Goal: Task Accomplishment & Management: Manage account settings

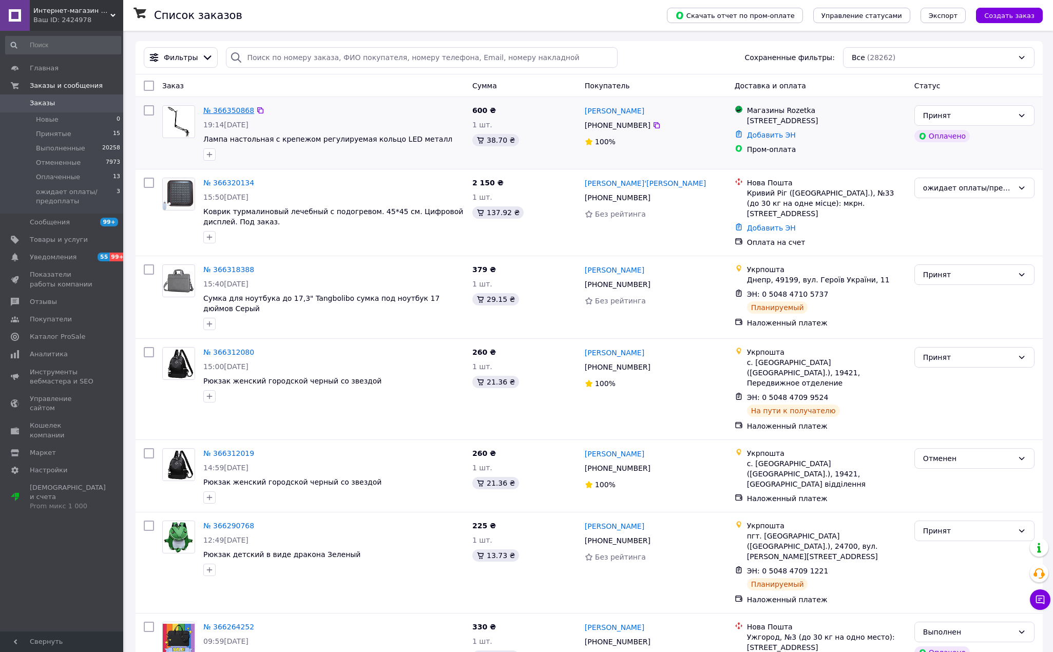
click at [227, 111] on link "№ 366350868" at bounding box center [228, 110] width 51 height 8
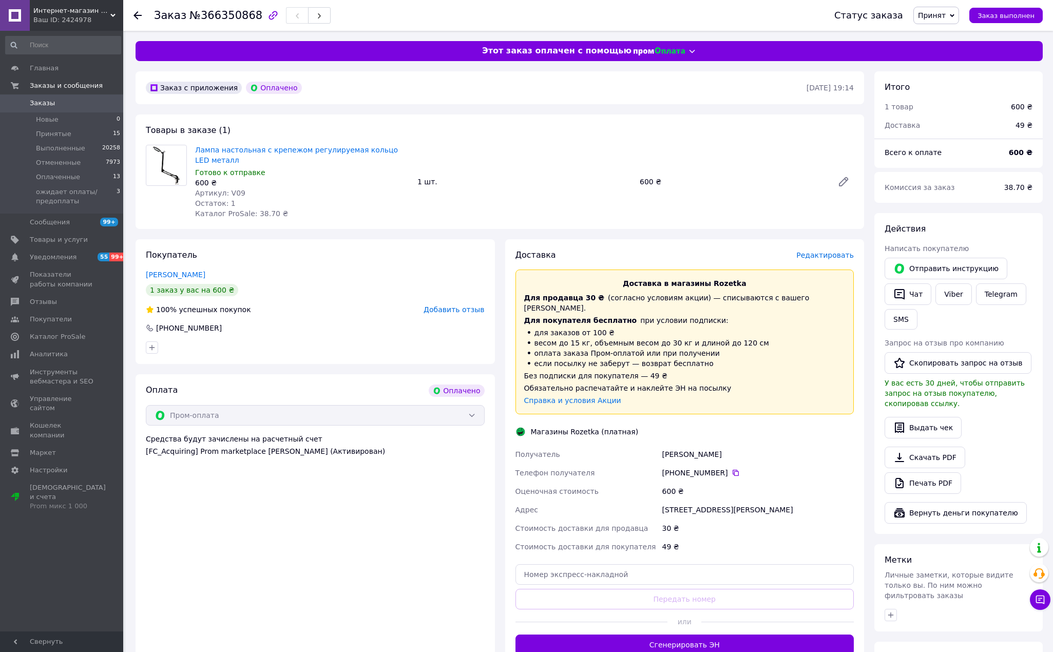
click at [827, 257] on span "Редактировать" at bounding box center [825, 255] width 58 height 8
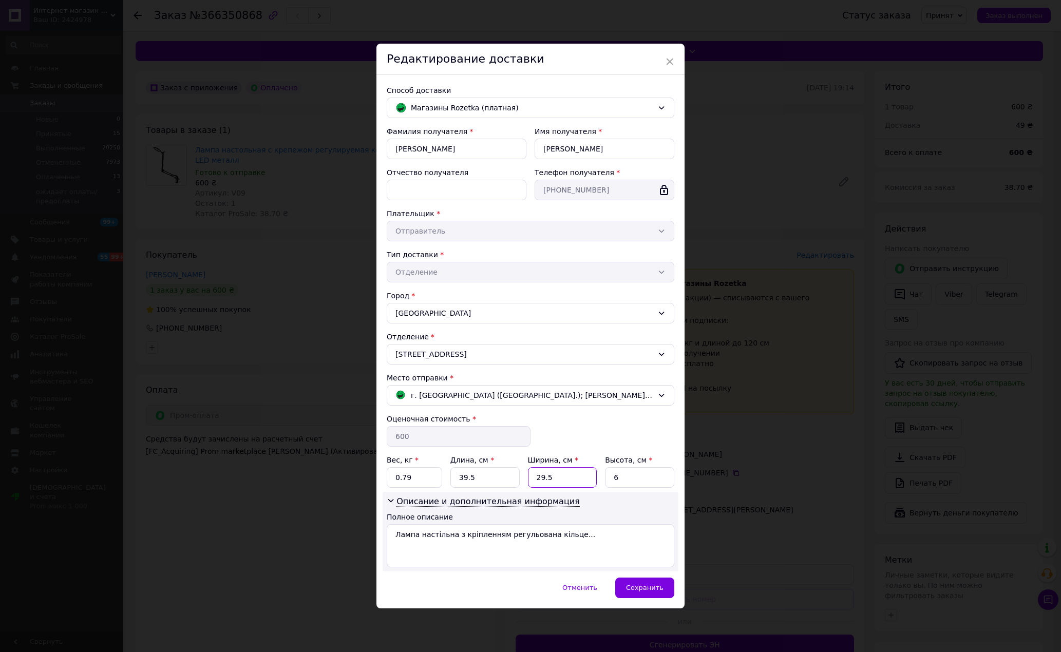
drag, startPoint x: 554, startPoint y: 477, endPoint x: 527, endPoint y: 478, distance: 27.3
click at [528, 478] on input "29.5" at bounding box center [562, 477] width 69 height 21
click at [657, 580] on div "Сохранить" at bounding box center [644, 588] width 59 height 21
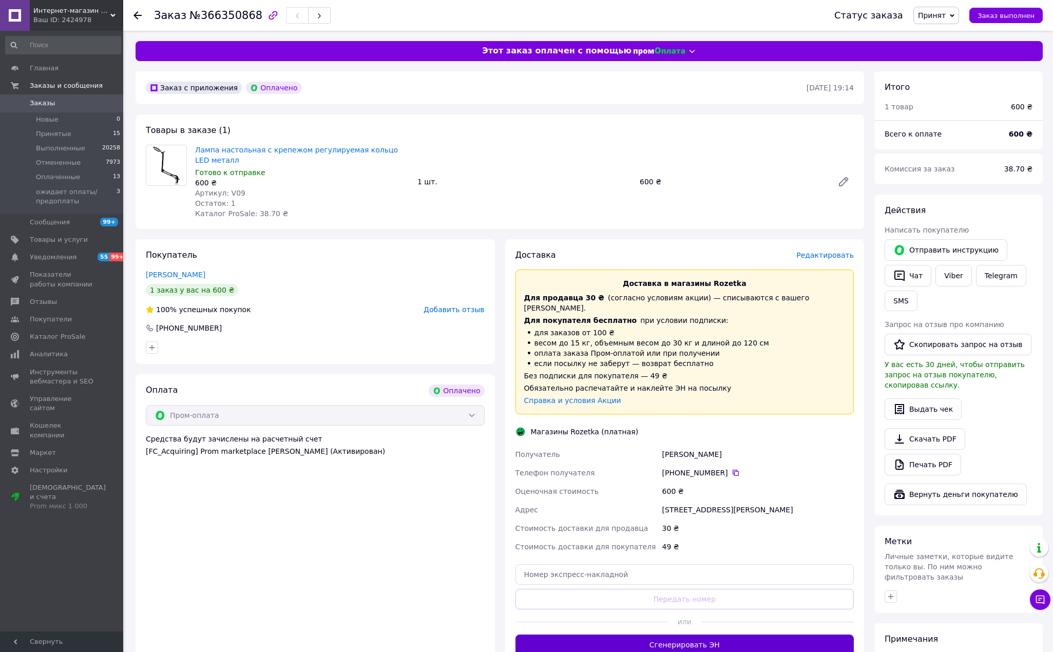
click at [691, 638] on button "Сгенерировать ЭН" at bounding box center [685, 645] width 339 height 21
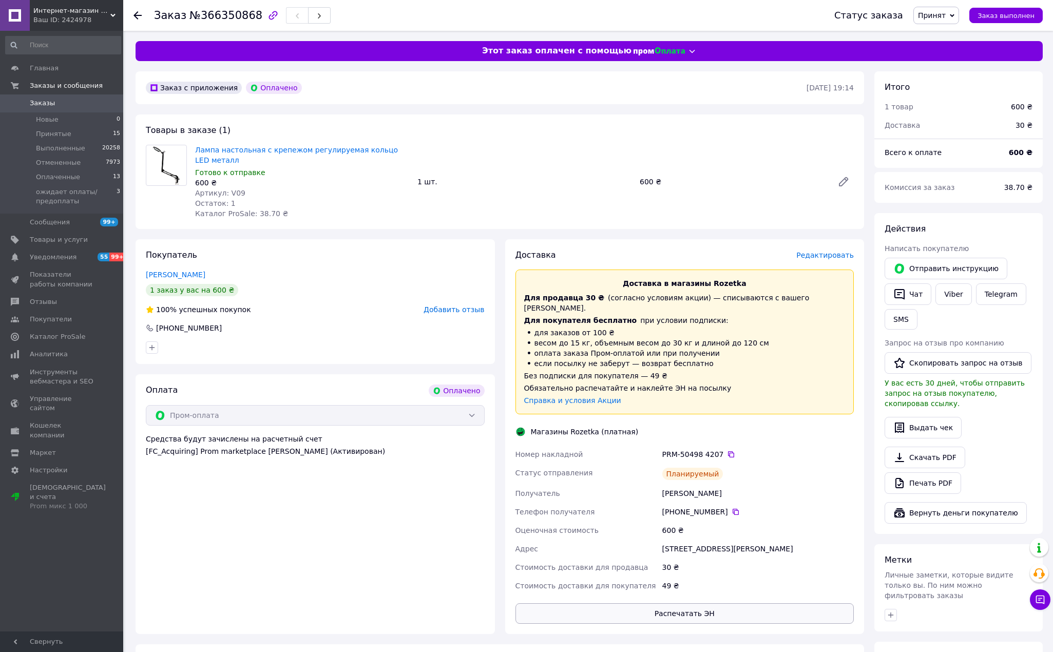
click at [794, 603] on button "Распечатать ЭН" at bounding box center [685, 613] width 339 height 21
click at [36, 103] on span "Заказы" at bounding box center [42, 103] width 25 height 9
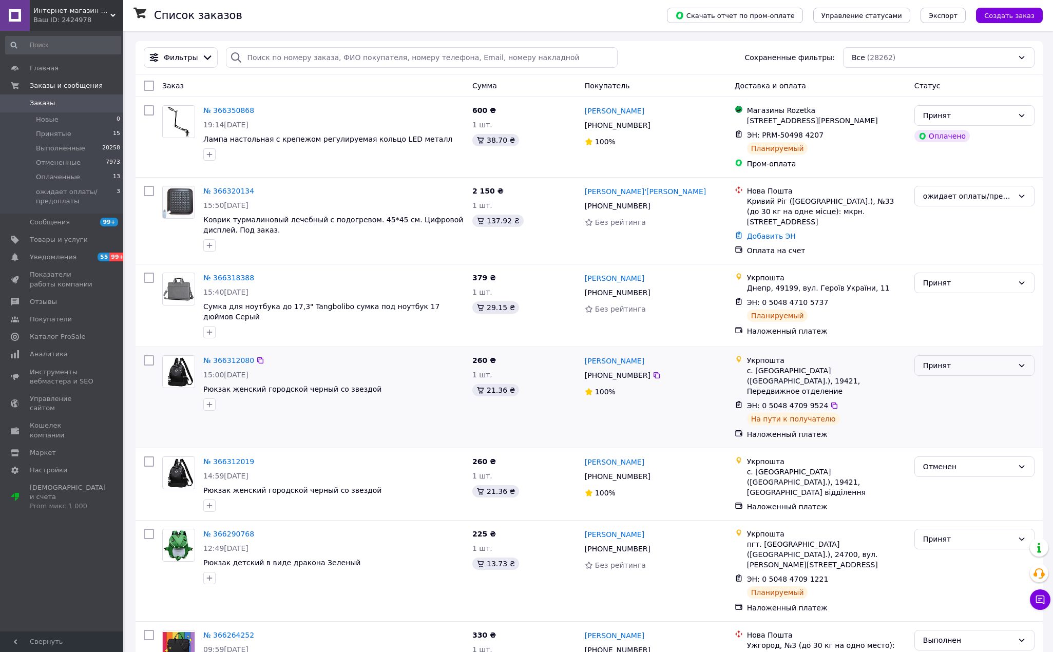
click at [965, 355] on div "Принят" at bounding box center [975, 365] width 120 height 21
click at [958, 376] on li "Выполнен" at bounding box center [974, 382] width 119 height 18
click at [940, 365] on div "Принят" at bounding box center [968, 365] width 90 height 11
click at [936, 383] on li "Выполнен" at bounding box center [974, 382] width 119 height 18
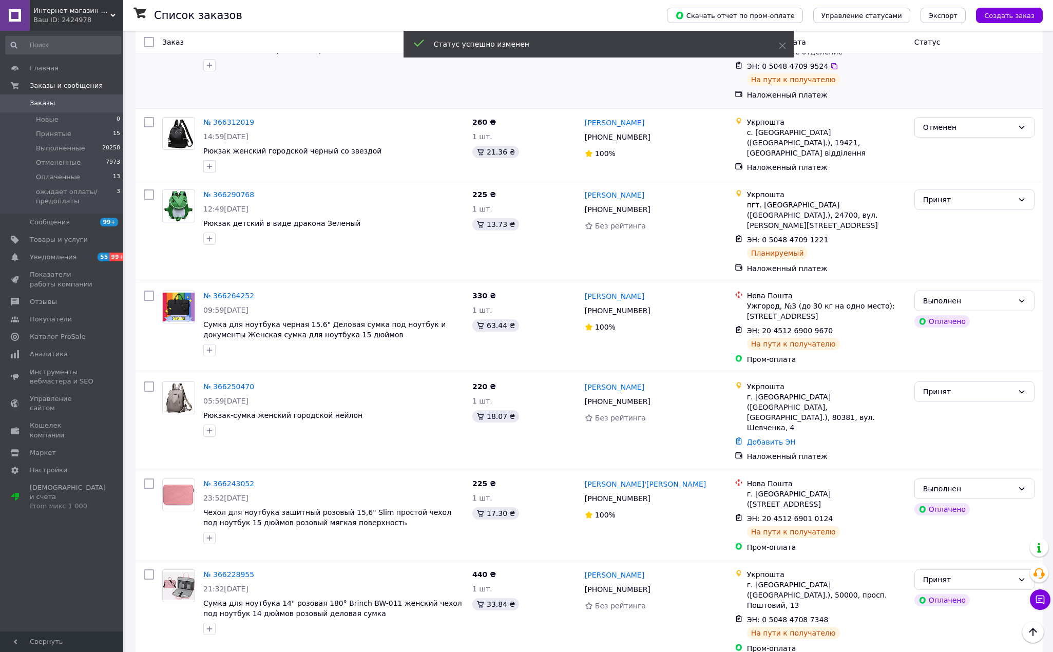
scroll to position [343, 0]
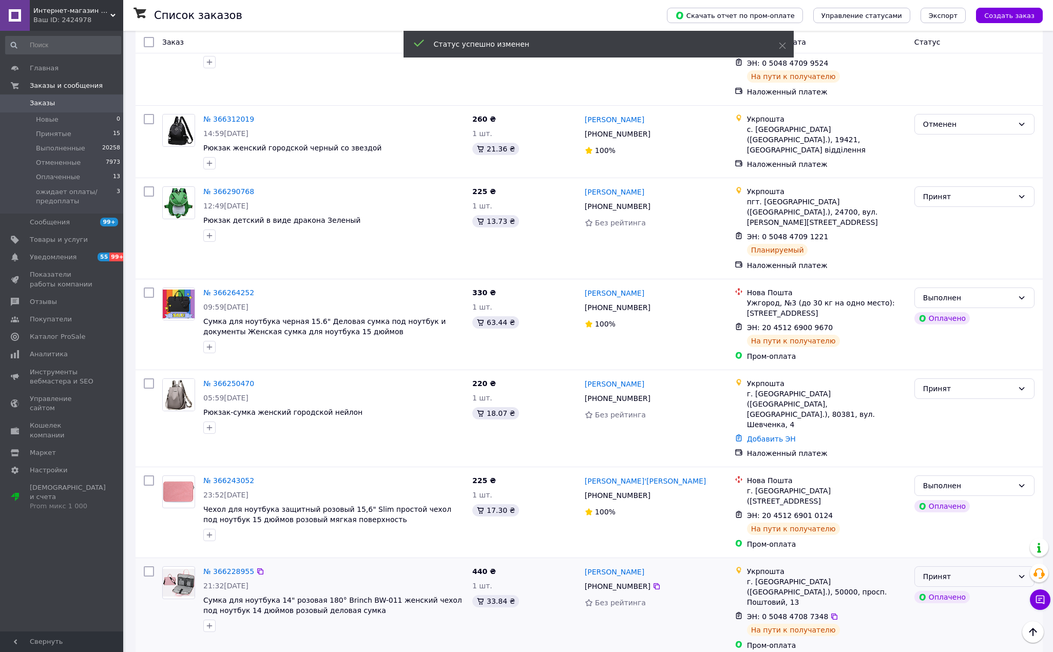
click at [958, 571] on div "Принят" at bounding box center [968, 576] width 90 height 11
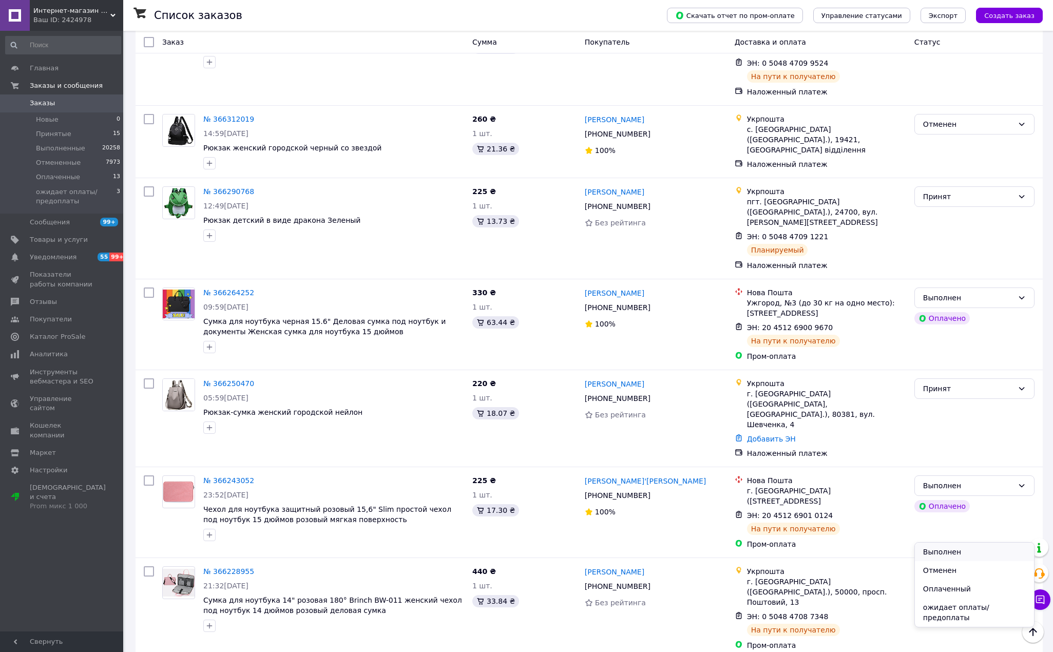
click at [952, 549] on li "Выполнен" at bounding box center [974, 552] width 119 height 18
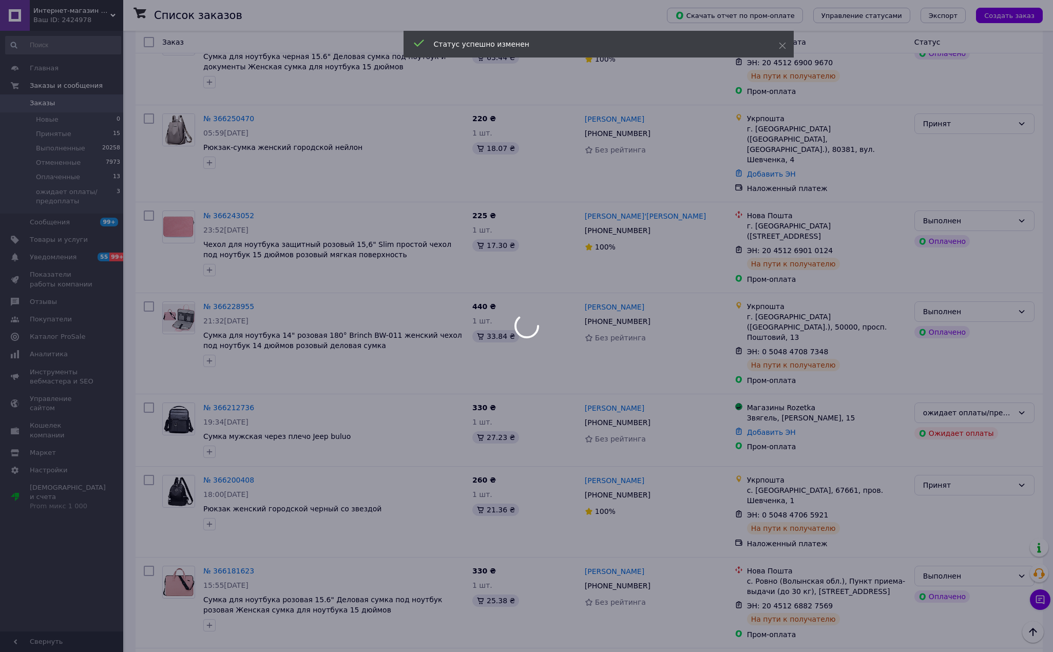
scroll to position [616, 0]
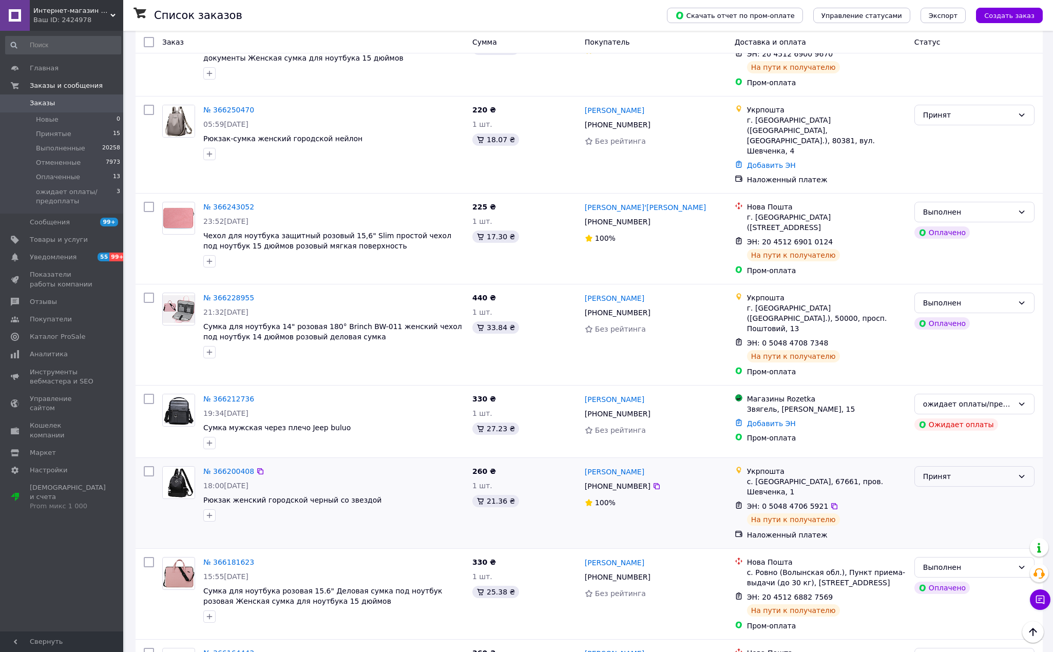
click at [971, 471] on div "Принят" at bounding box center [968, 476] width 90 height 11
click at [962, 441] on li "Выполнен" at bounding box center [974, 441] width 119 height 18
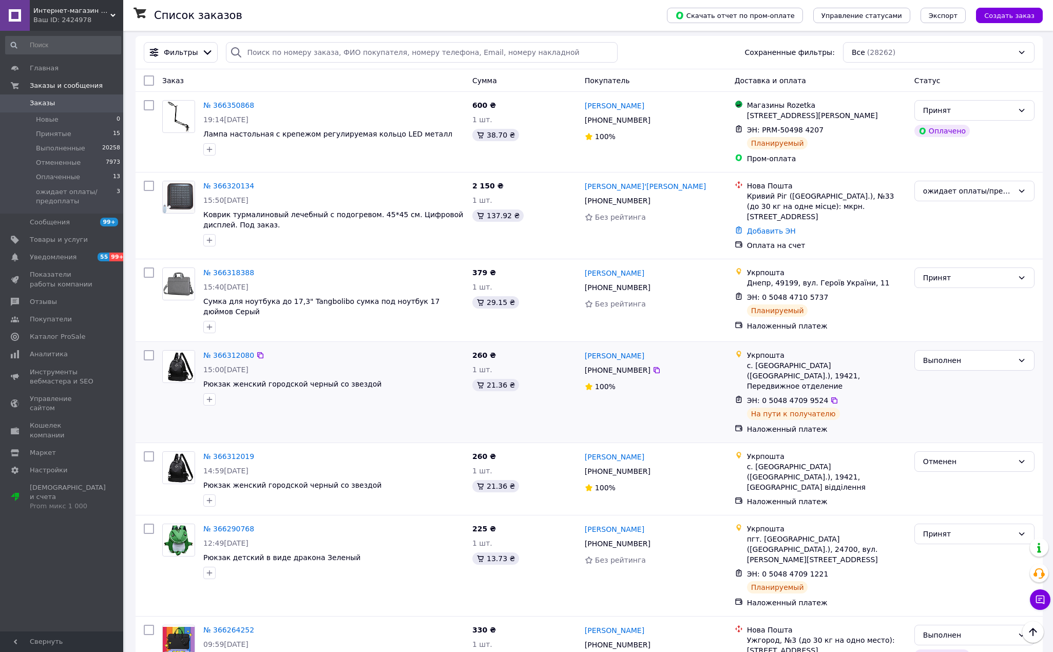
scroll to position [0, 0]
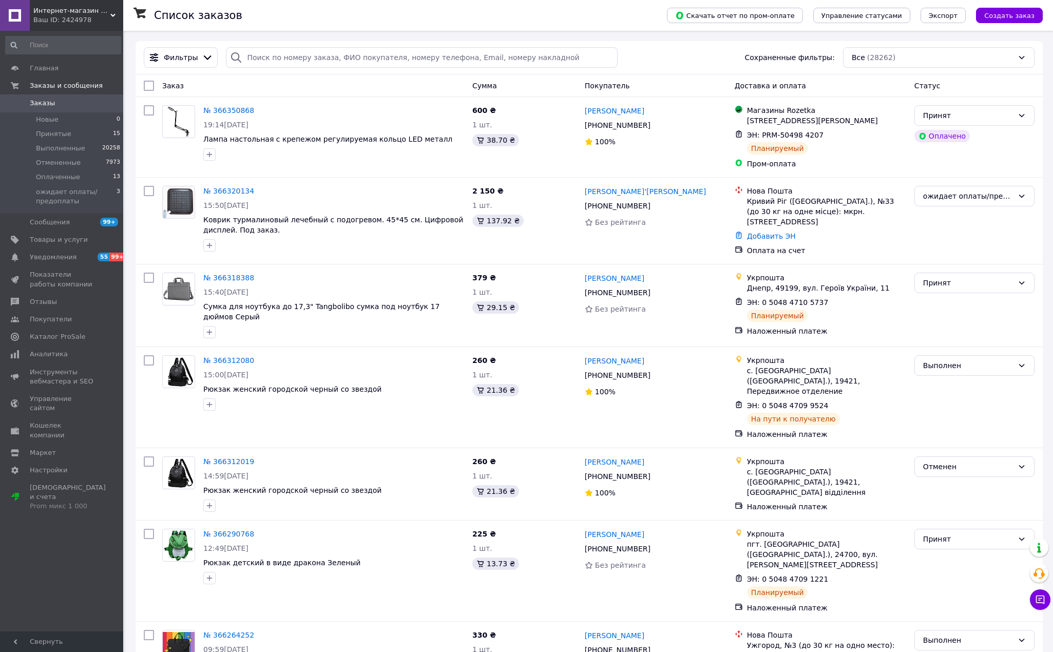
click at [43, 103] on span "Заказы" at bounding box center [42, 103] width 25 height 9
click at [60, 195] on span "ожидает оплаты/предоплаты" at bounding box center [76, 196] width 81 height 18
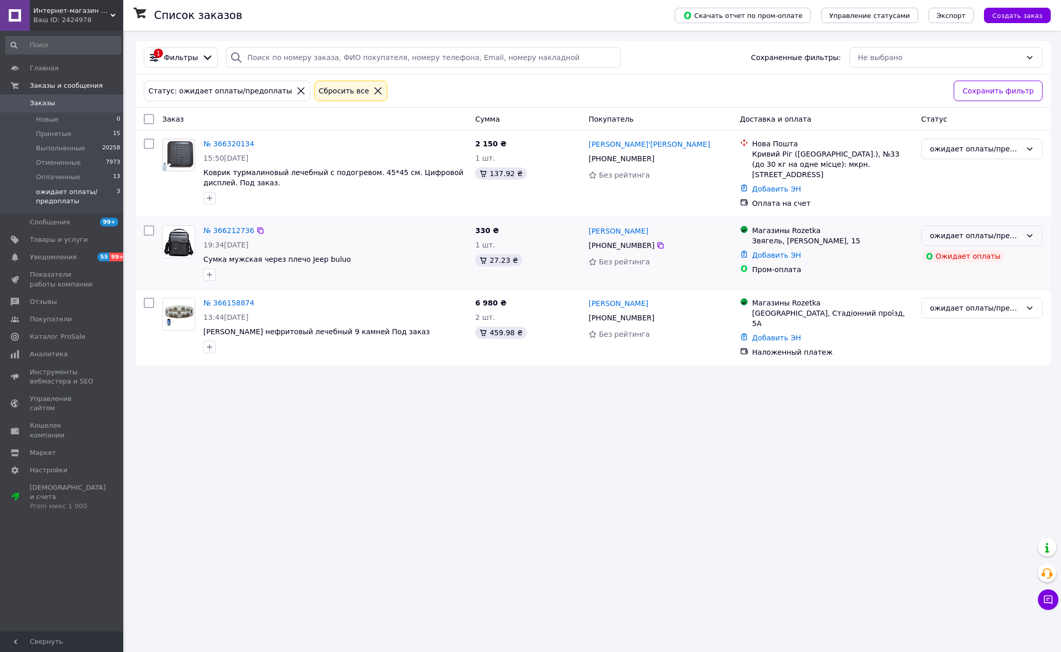
click at [1023, 234] on div "ожидает оплаты/предоплаты" at bounding box center [981, 235] width 121 height 21
click at [971, 289] on li "Отменен" at bounding box center [982, 291] width 120 height 18
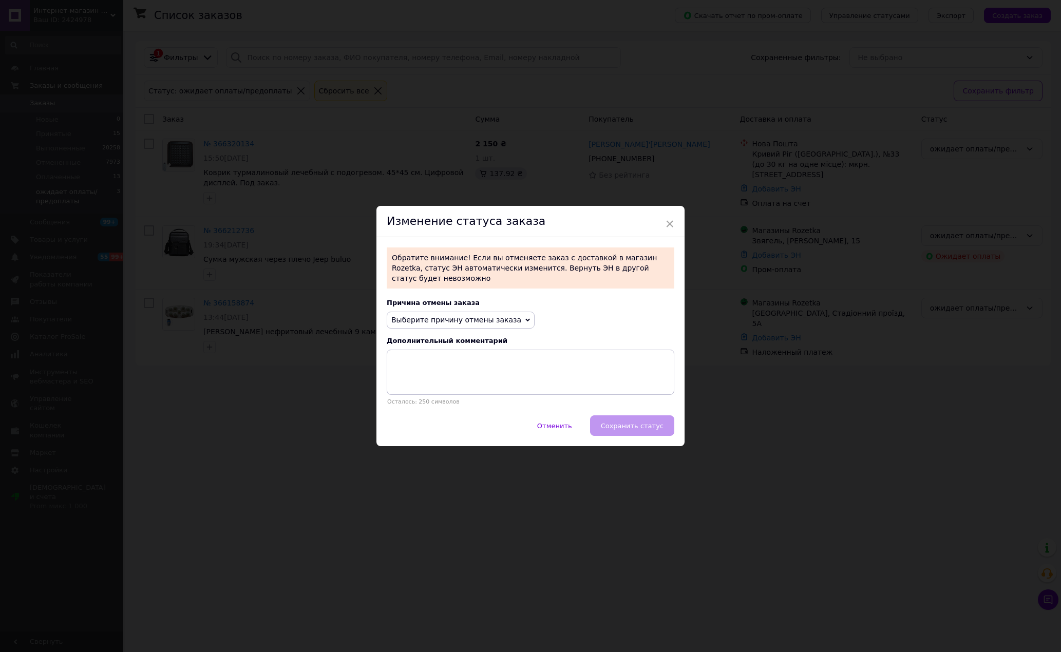
click at [480, 312] on span "Выберите причину отмены заказа" at bounding box center [461, 320] width 148 height 17
click at [448, 366] on li "Оплата не поступила" at bounding box center [460, 369] width 147 height 14
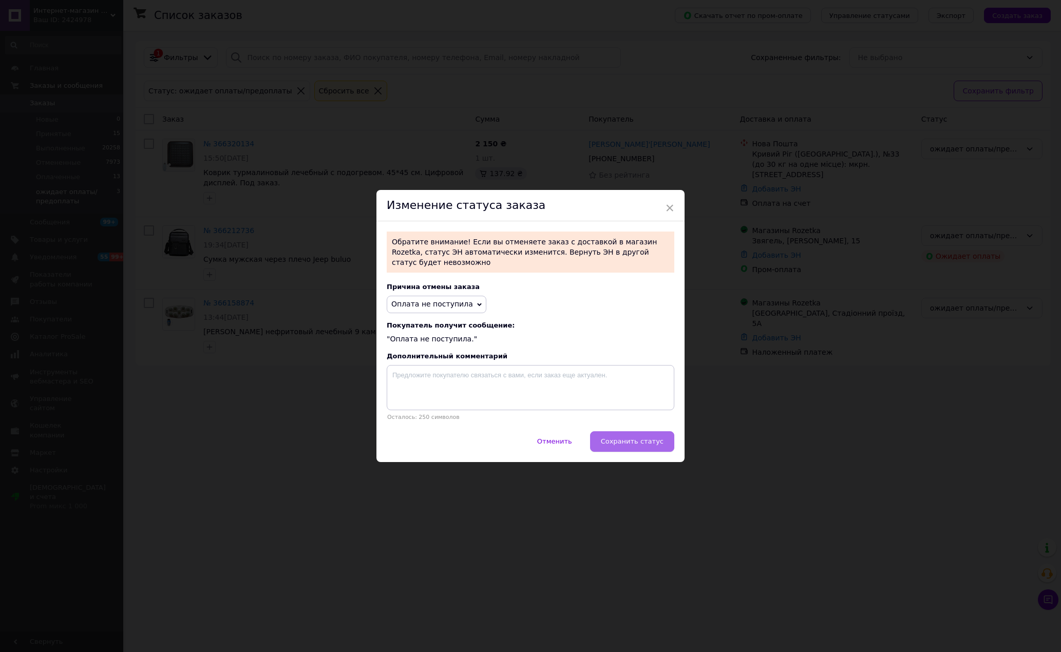
click at [626, 438] on span "Сохранить статус" at bounding box center [632, 442] width 63 height 8
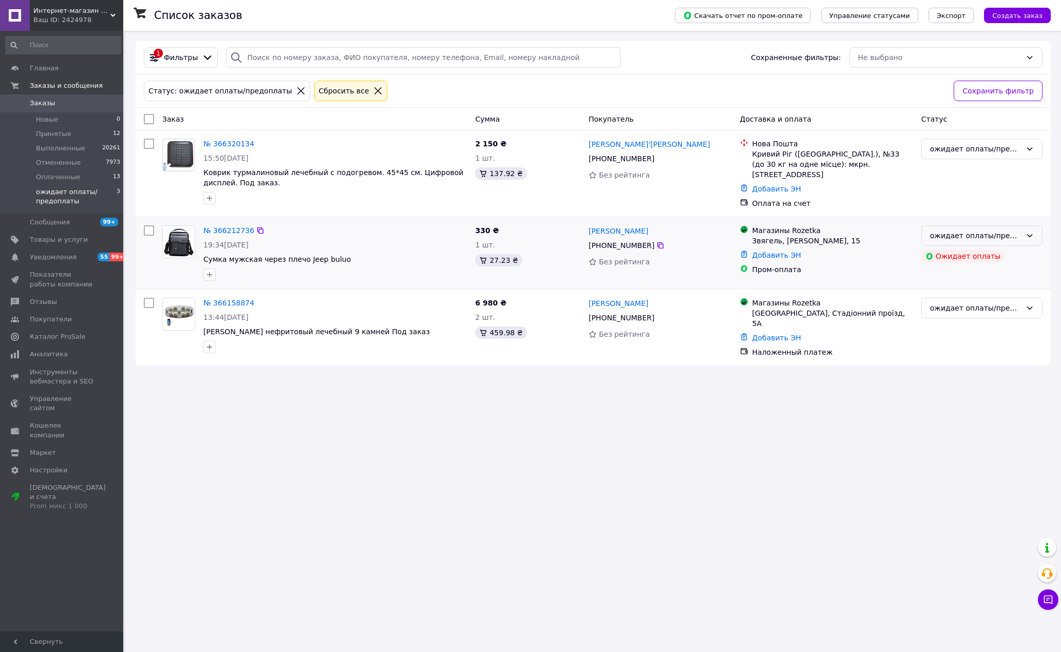
click at [1026, 232] on icon at bounding box center [1030, 236] width 8 height 8
click at [984, 291] on li "Отменен" at bounding box center [982, 291] width 120 height 18
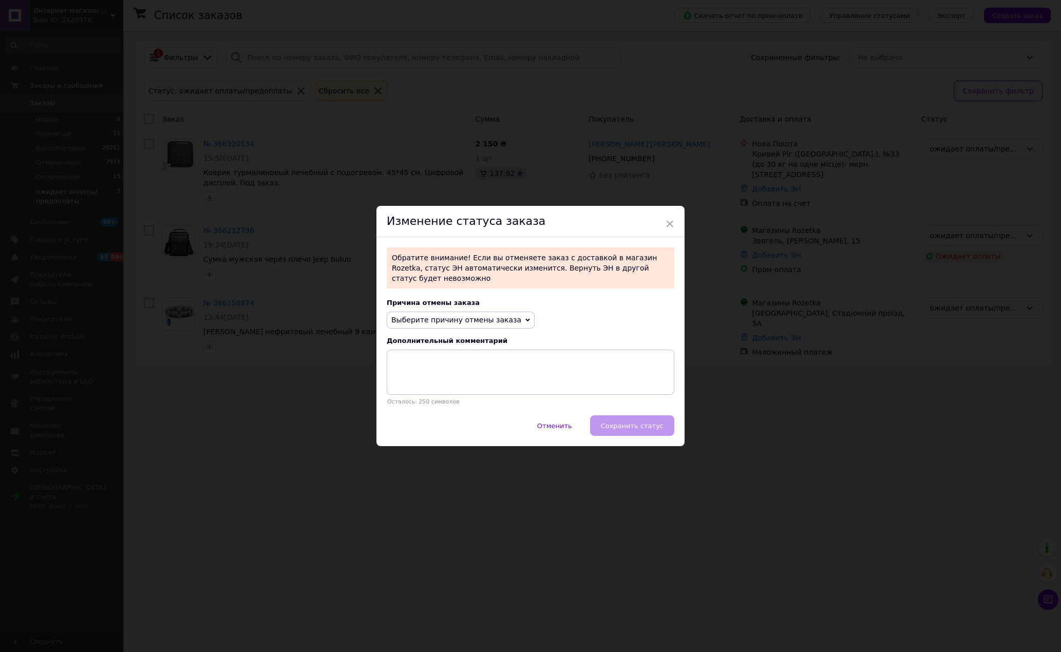
click at [428, 316] on span "Выберите причину отмены заказа" at bounding box center [456, 320] width 130 height 8
click at [446, 362] on li "Оплата не поступила" at bounding box center [460, 369] width 147 height 14
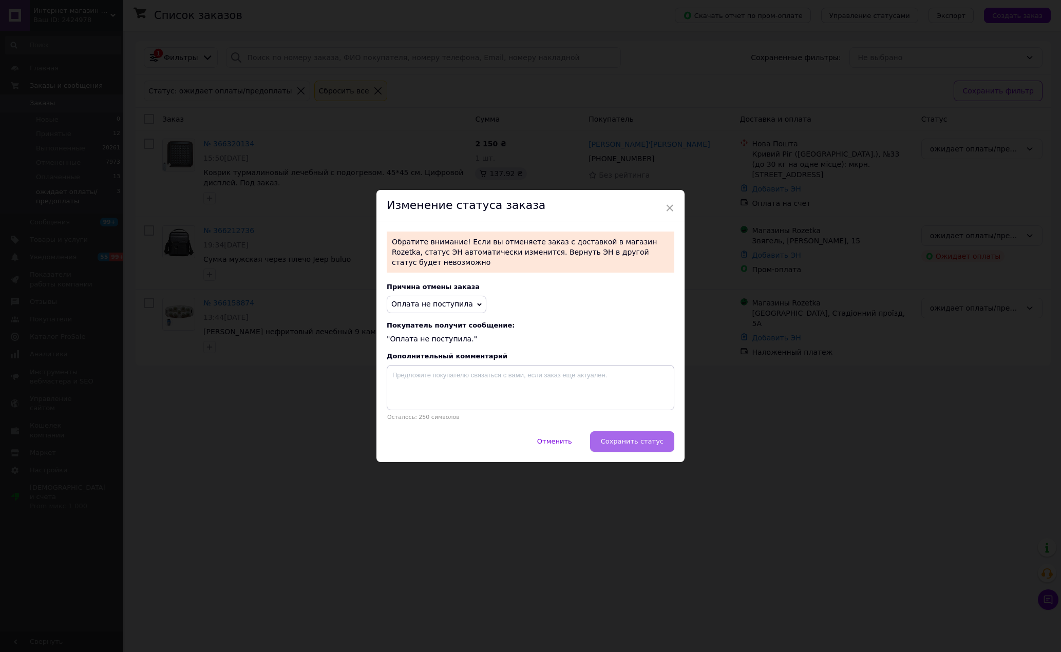
click at [625, 442] on span "Сохранить статус" at bounding box center [632, 442] width 63 height 8
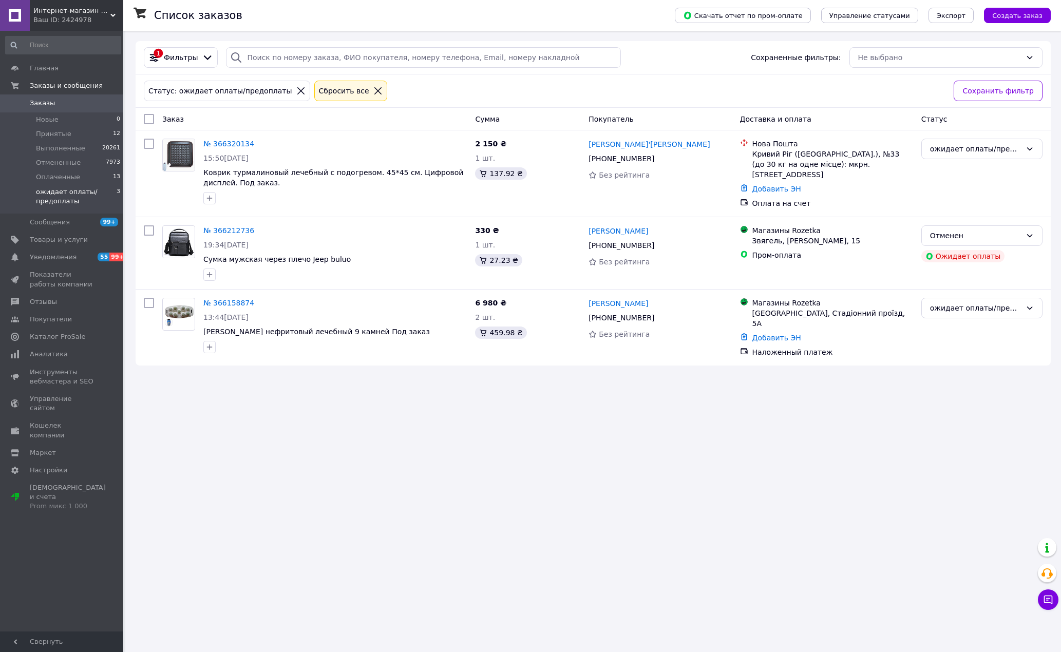
click at [373, 89] on icon at bounding box center [377, 90] width 9 height 9
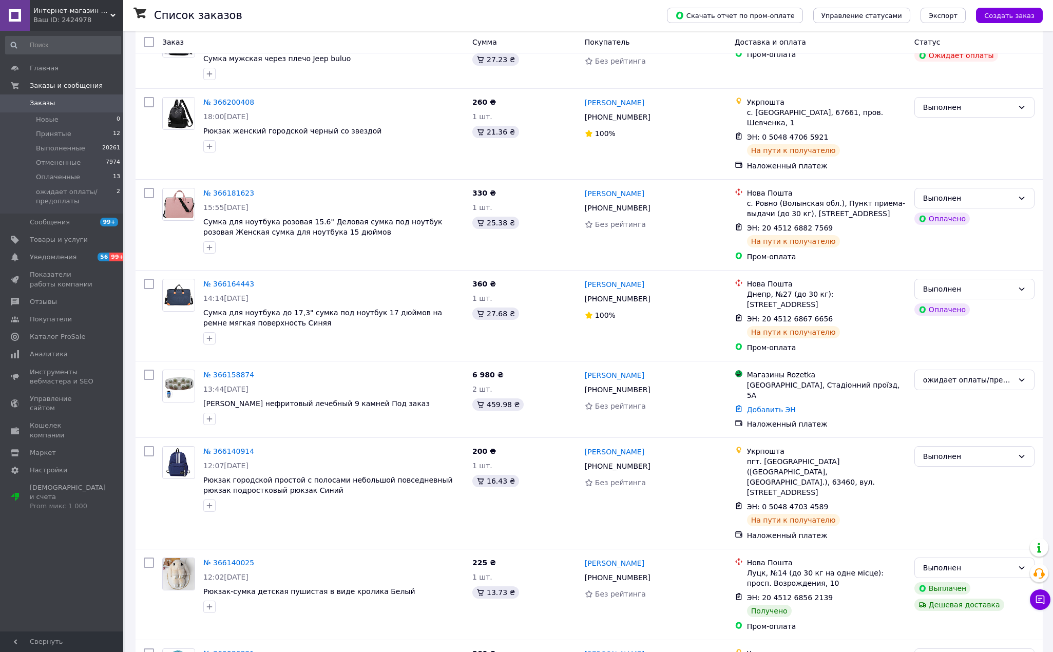
scroll to position [1190, 0]
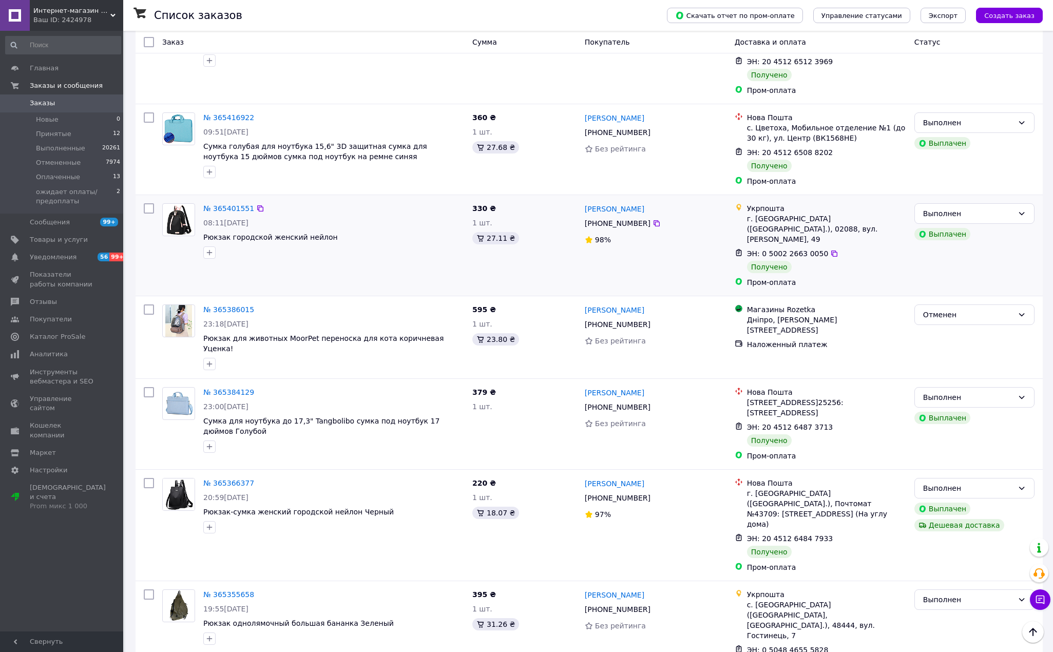
scroll to position [1243, 0]
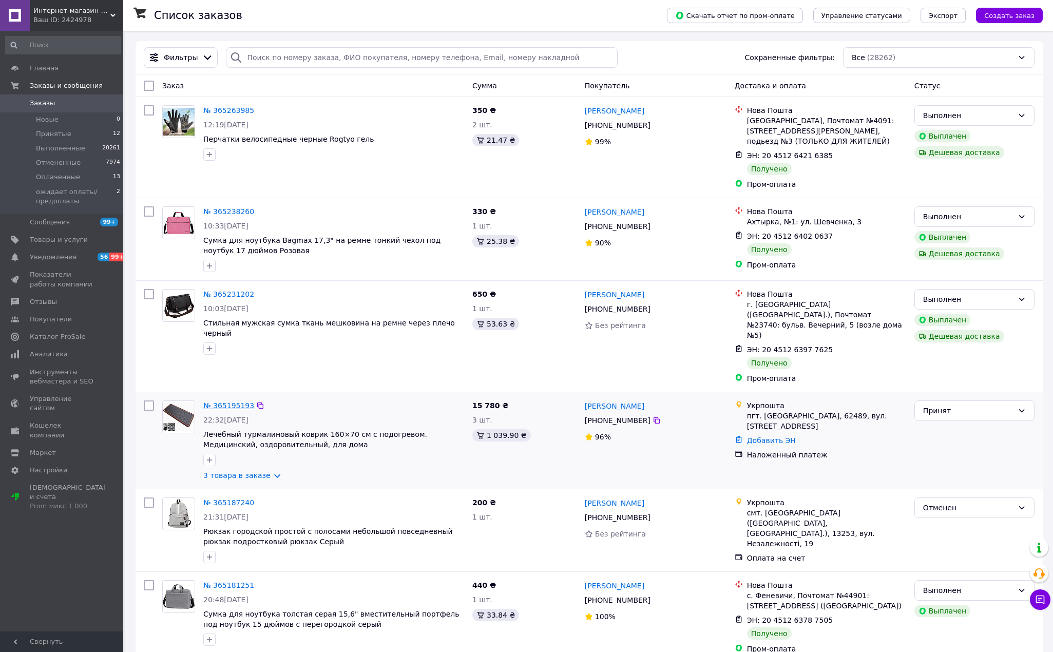
click at [227, 402] on link "№ 365195193" at bounding box center [228, 406] width 51 height 8
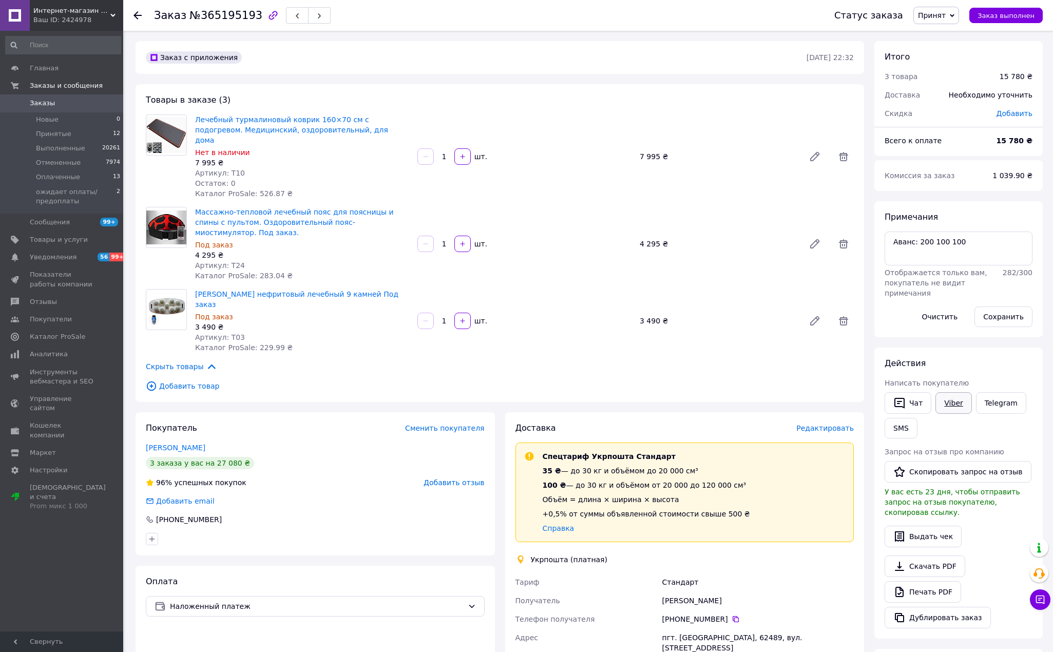
click at [956, 400] on link "Viber" at bounding box center [954, 403] width 36 height 22
drag, startPoint x: 835, startPoint y: 80, endPoint x: 840, endPoint y: 75, distance: 7.3
click at [835, 80] on div "Заказ с приложения 05.10.2025 • 22:32 Товары в заказе (3) Лечебный турмалиновый…" at bounding box center [499, 528] width 739 height 974
click at [45, 100] on span "Заказы" at bounding box center [42, 103] width 25 height 9
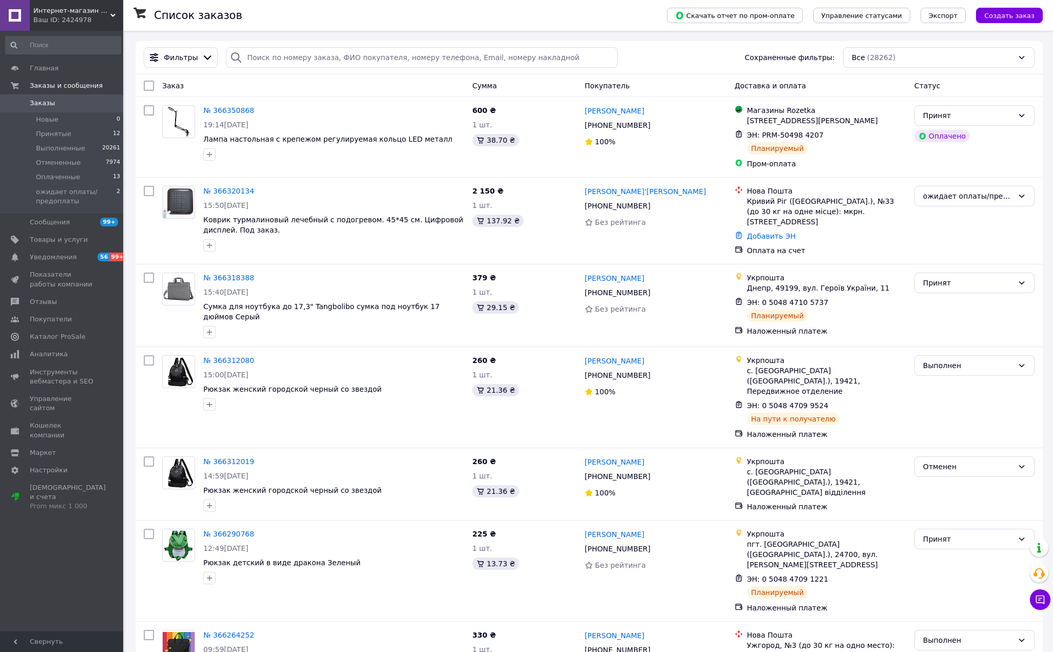
click at [41, 103] on span "Заказы" at bounding box center [42, 103] width 25 height 9
click at [49, 102] on span "Заказы" at bounding box center [42, 103] width 25 height 9
click at [45, 103] on span "Заказы" at bounding box center [42, 103] width 25 height 9
click at [46, 101] on span "Заказы" at bounding box center [42, 103] width 25 height 9
click at [44, 103] on span "Заказы" at bounding box center [42, 103] width 25 height 9
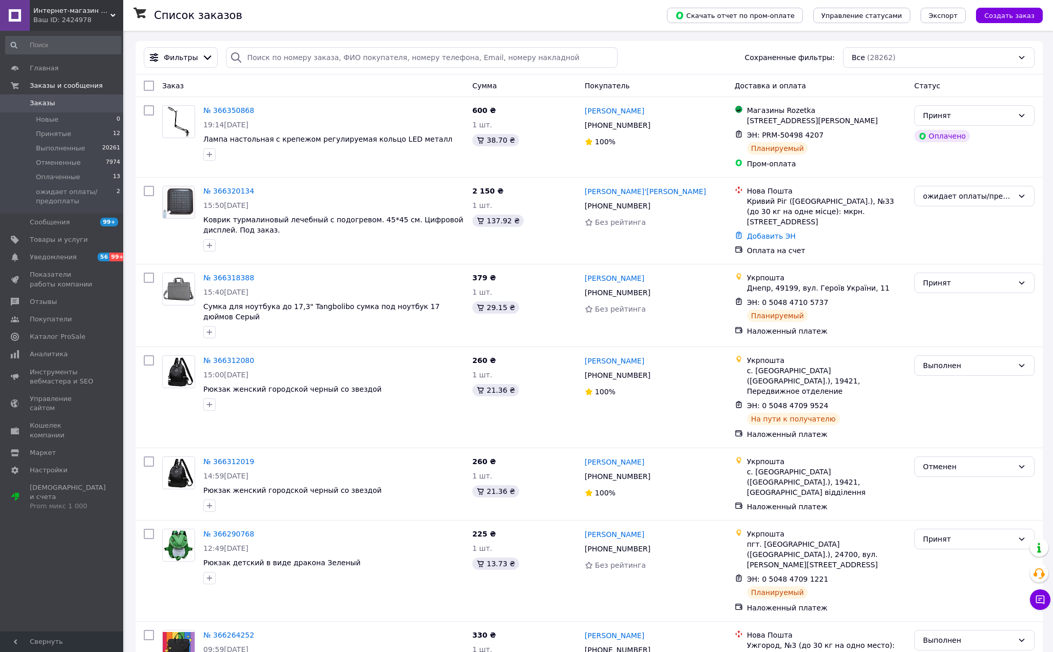
click at [46, 104] on span "Заказы" at bounding box center [42, 103] width 25 height 9
click at [46, 106] on span "Заказы" at bounding box center [42, 103] width 25 height 9
click at [46, 101] on span "Заказы" at bounding box center [42, 103] width 25 height 9
click at [951, 534] on div "Принят" at bounding box center [968, 539] width 90 height 11
click at [946, 545] on li "Выполнен" at bounding box center [974, 545] width 119 height 18
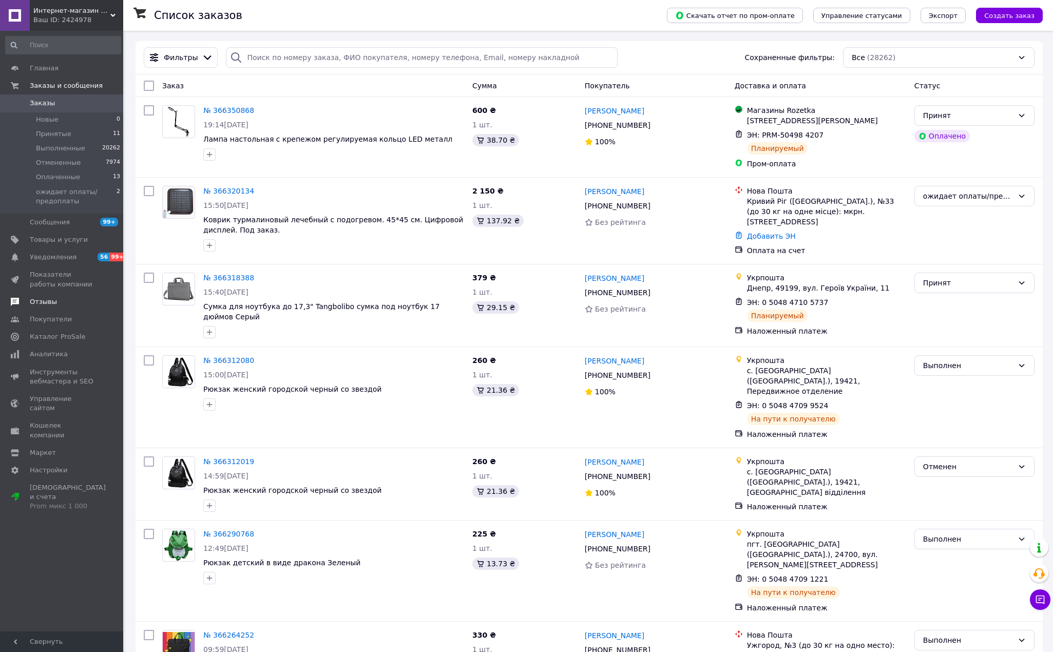
click at [48, 301] on span "Отзывы" at bounding box center [43, 301] width 27 height 9
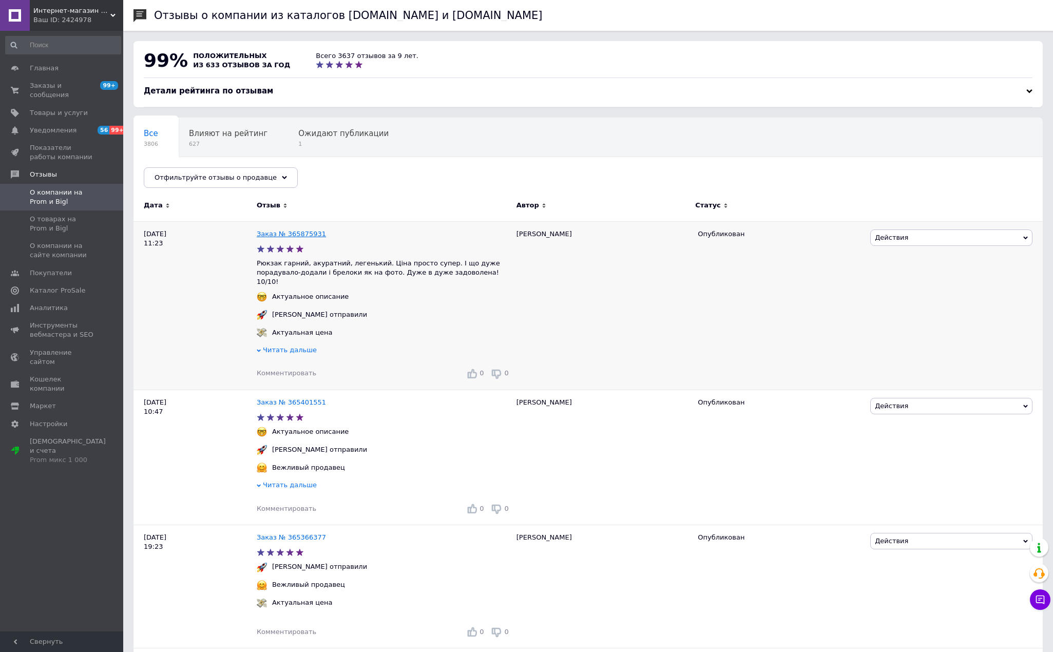
click at [302, 231] on link "Заказ № 365875931" at bounding box center [291, 234] width 69 height 8
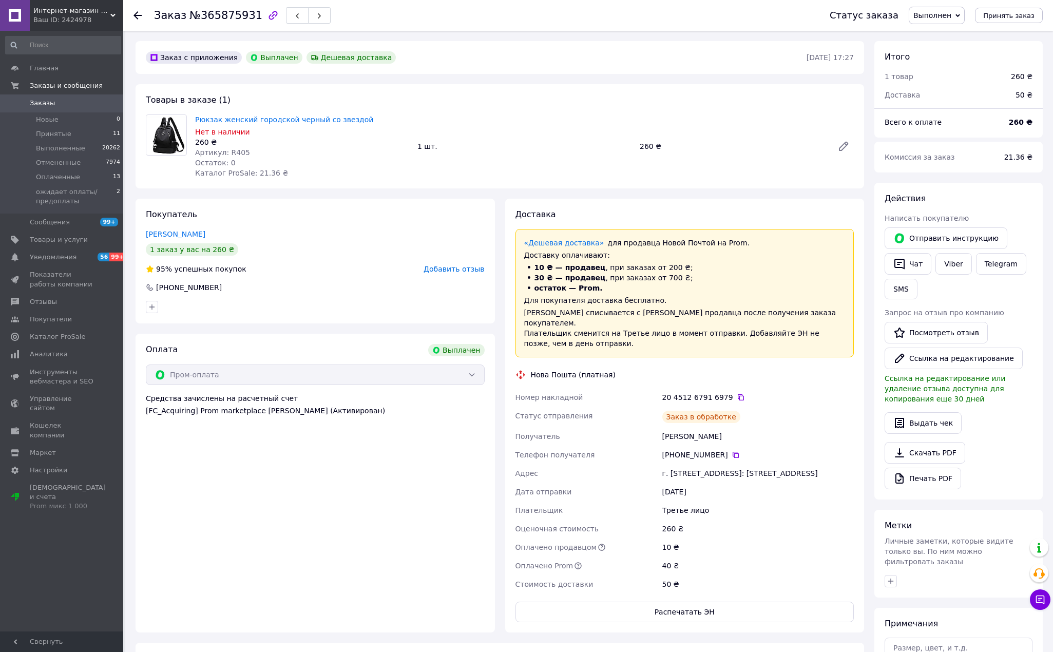
scroll to position [64, 0]
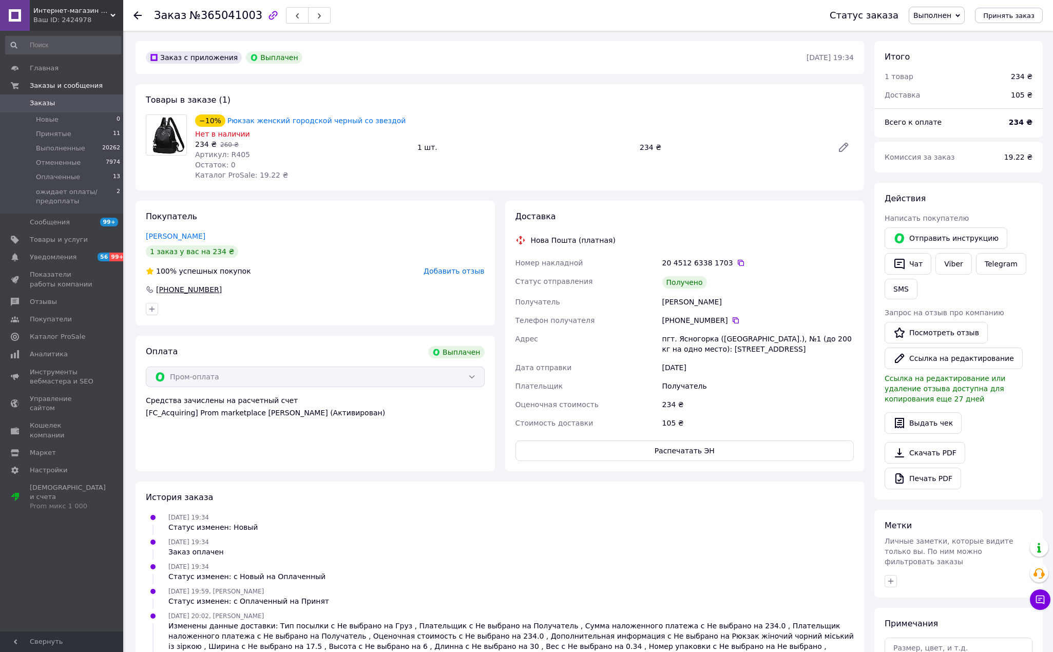
scroll to position [4, 0]
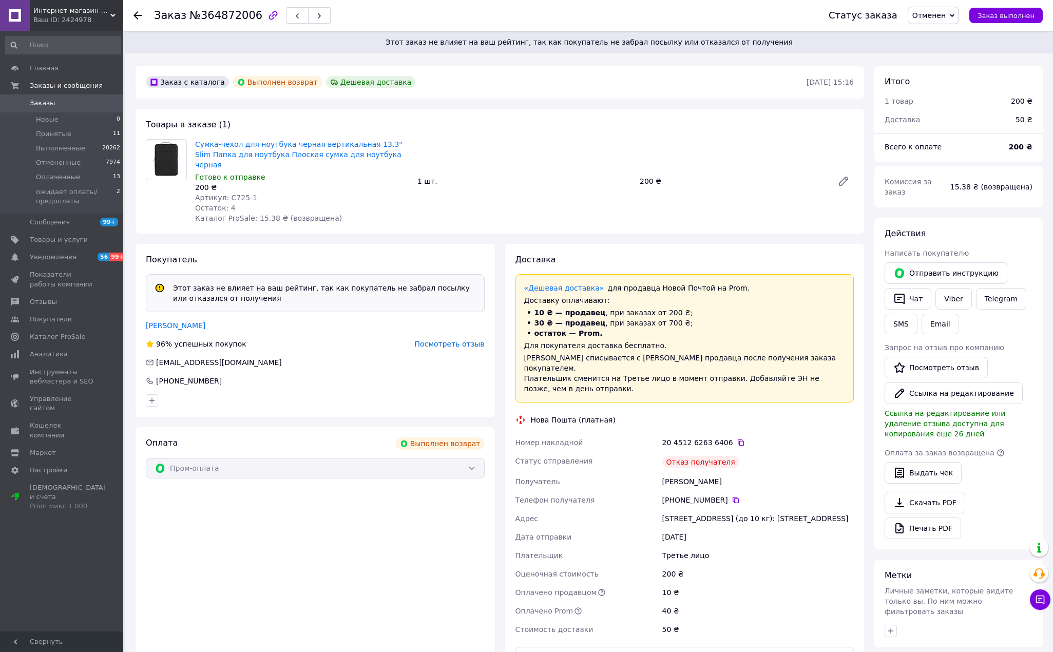
scroll to position [88, 0]
click at [467, 340] on span "Посмотреть отзыв" at bounding box center [450, 344] width 70 height 8
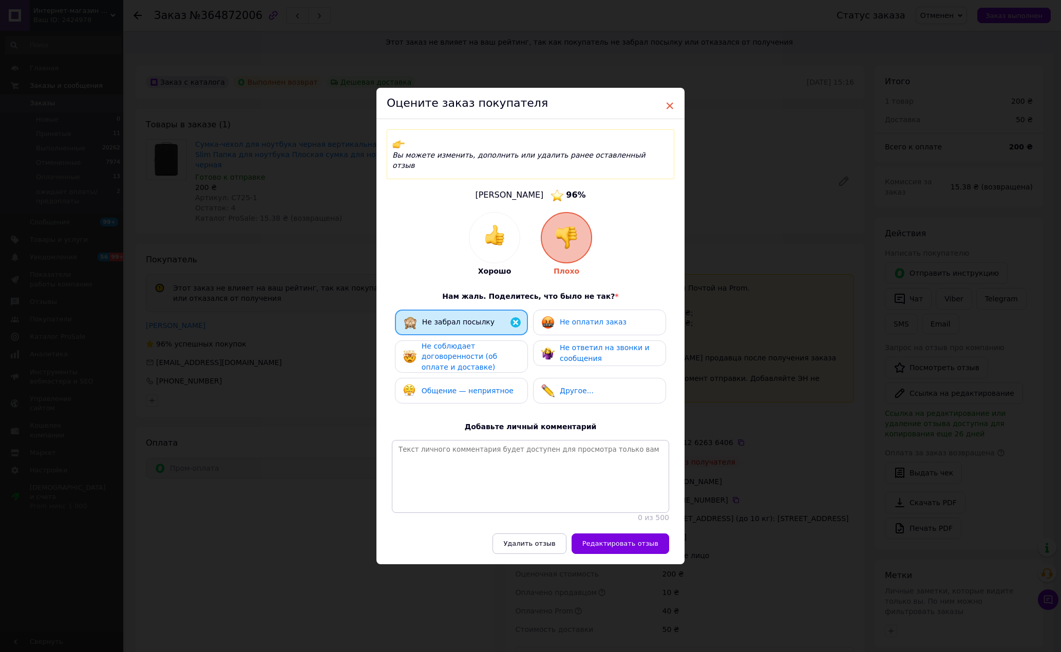
click at [670, 106] on span "×" at bounding box center [669, 105] width 9 height 17
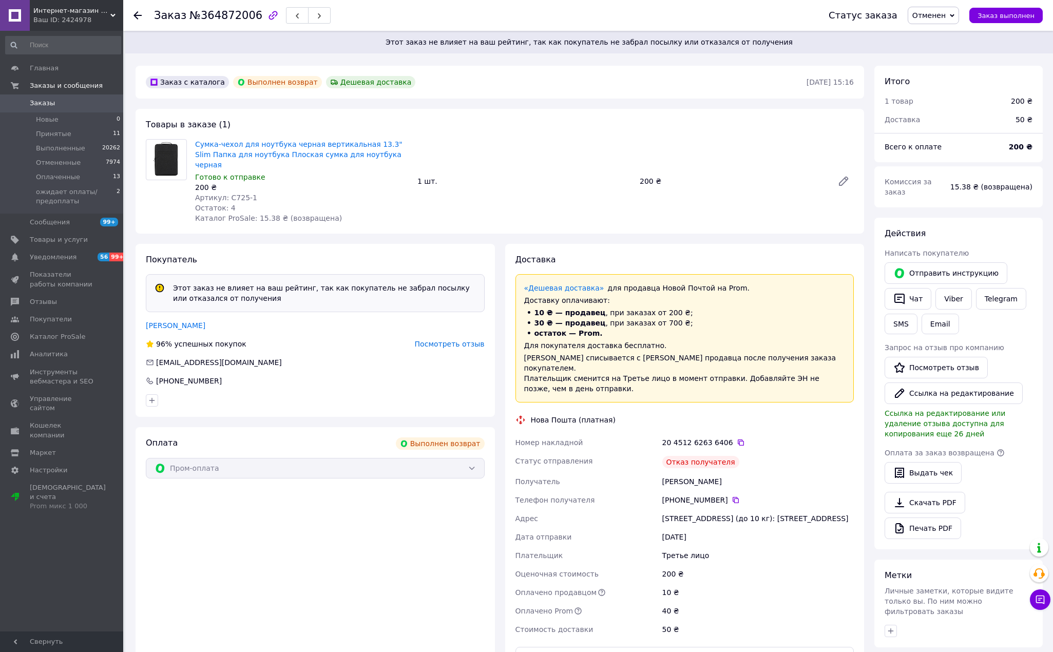
click at [135, 16] on use at bounding box center [138, 15] width 8 height 8
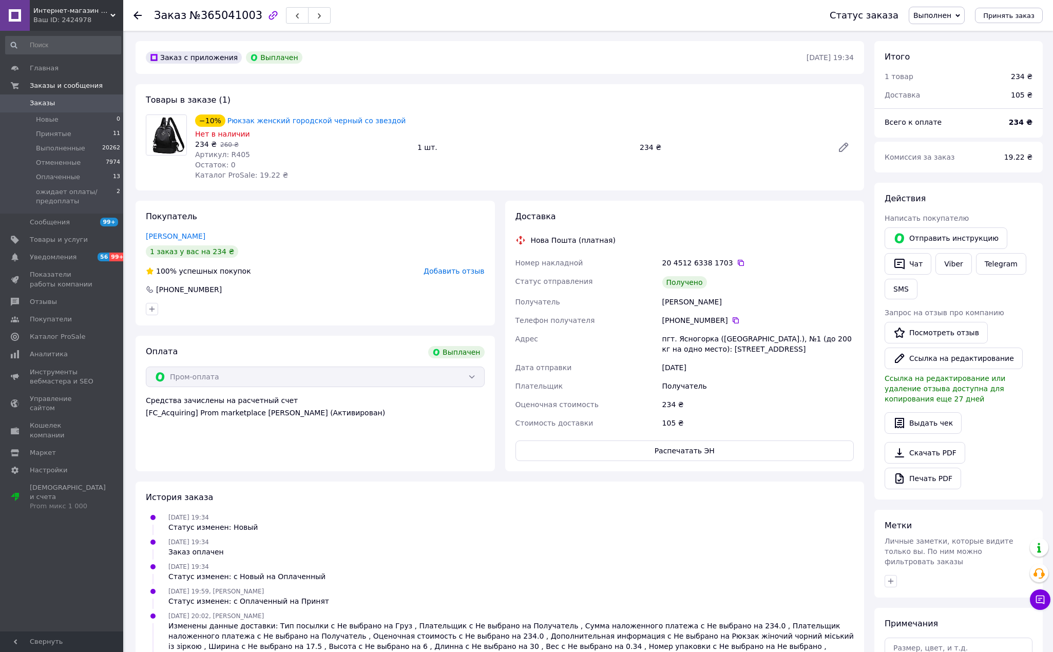
scroll to position [4, 0]
click at [956, 265] on link "Viber" at bounding box center [954, 264] width 36 height 22
click at [358, 120] on link "Рюкзак женский городской черный со звездой" at bounding box center [316, 121] width 178 height 8
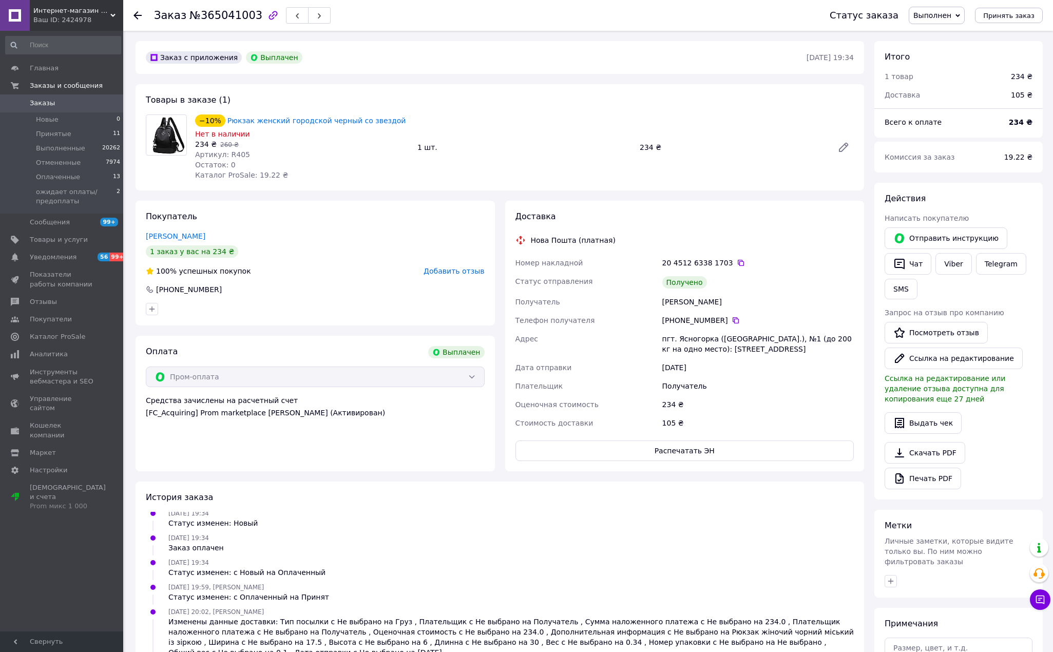
click at [47, 104] on span "Заказы" at bounding box center [42, 103] width 25 height 9
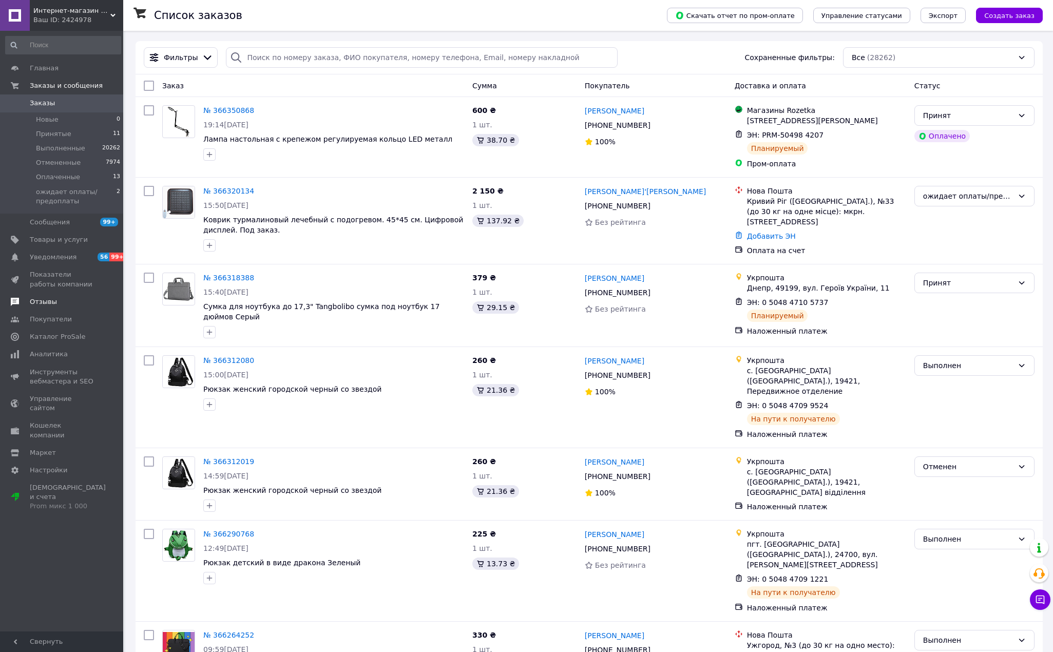
click at [46, 304] on span "Отзывы" at bounding box center [43, 301] width 27 height 9
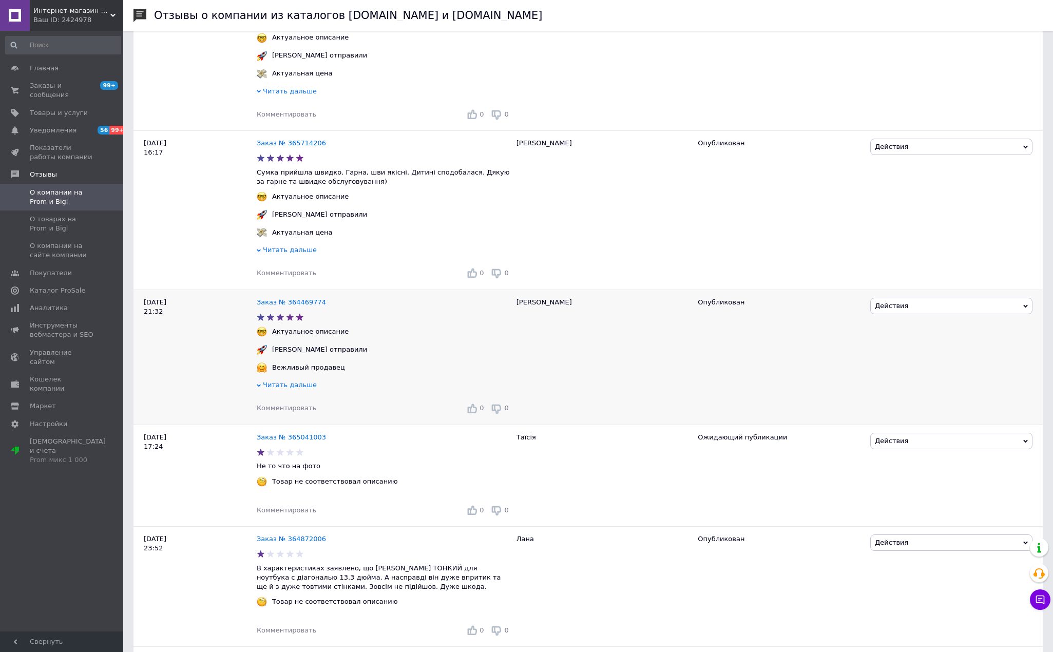
scroll to position [753, 0]
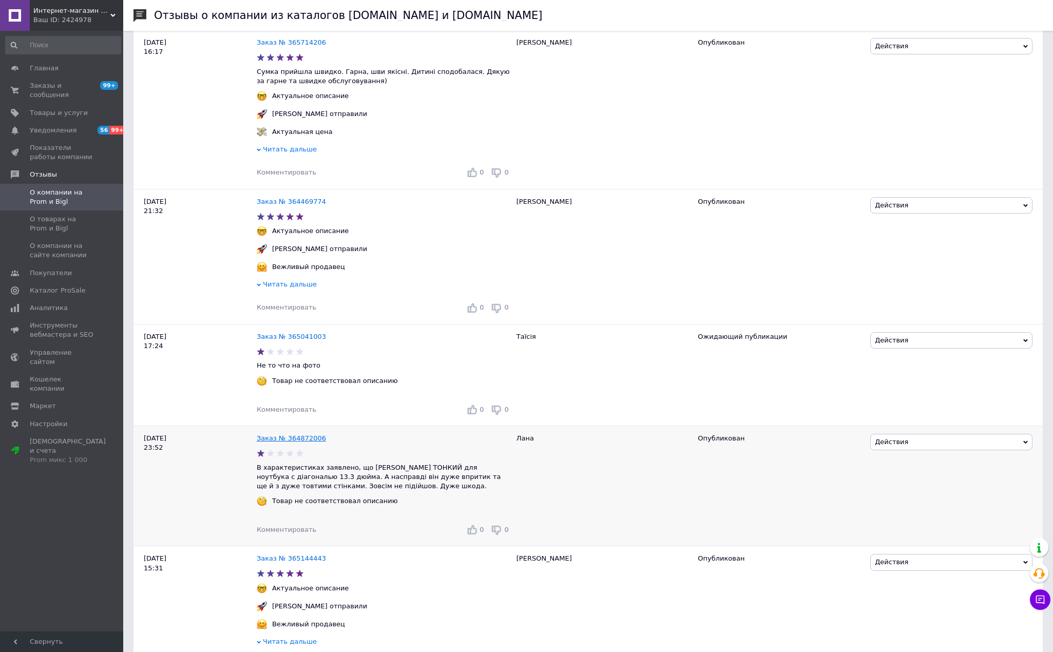
click at [306, 438] on link "Заказ № 364872006" at bounding box center [291, 438] width 69 height 8
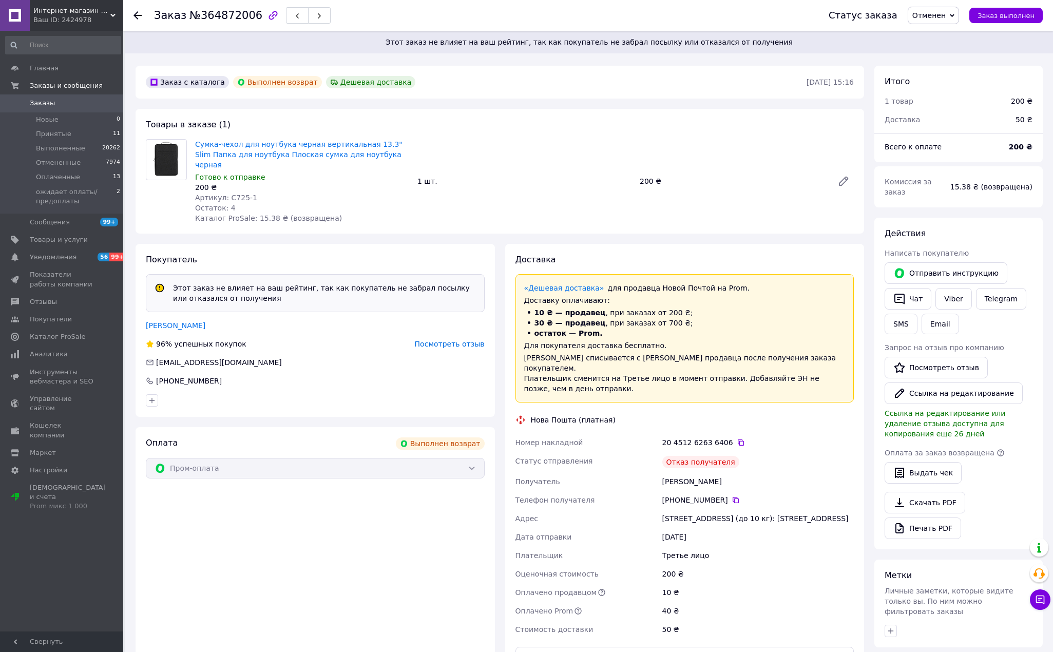
click at [43, 101] on span "Заказы" at bounding box center [42, 103] width 25 height 9
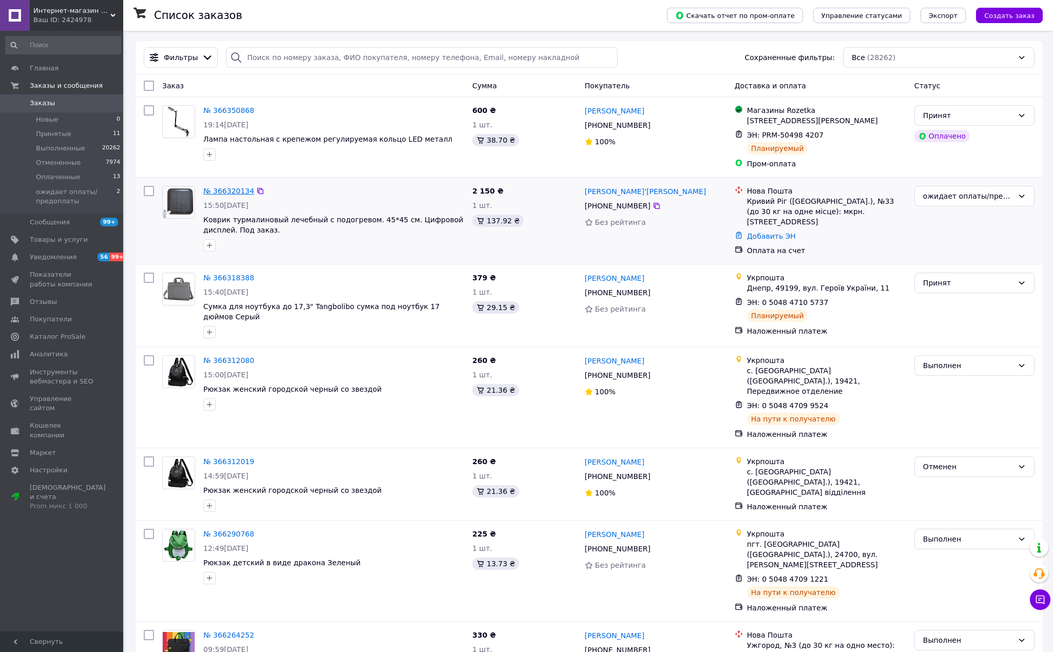
click at [238, 192] on link "№ 366320134" at bounding box center [228, 191] width 51 height 8
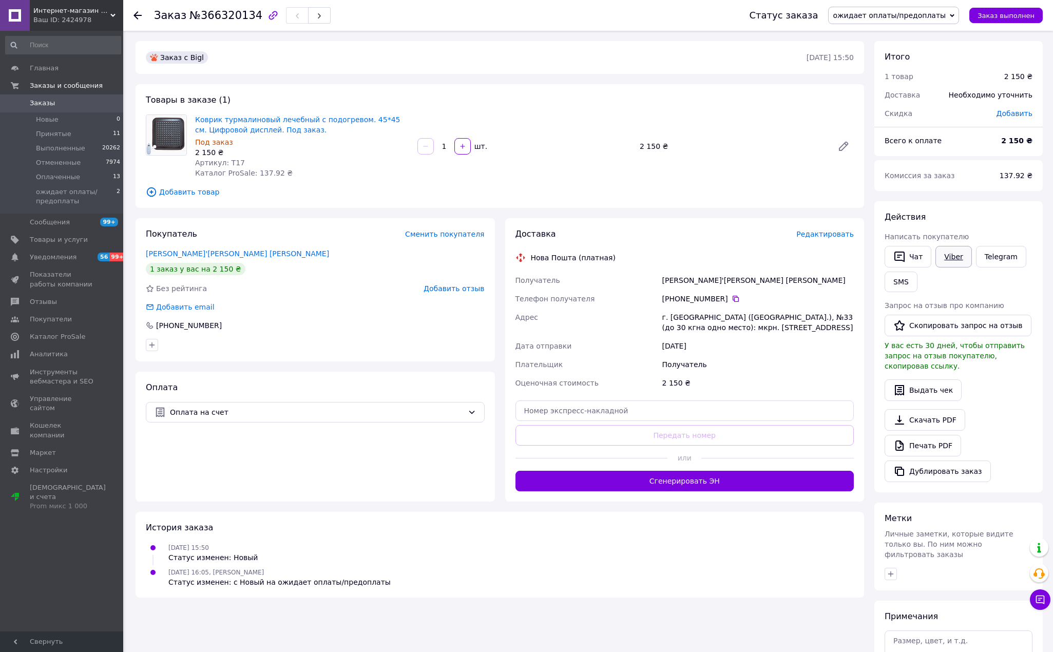
click at [949, 259] on link "Viber" at bounding box center [954, 257] width 36 height 22
click at [42, 106] on span "Заказы" at bounding box center [42, 103] width 25 height 9
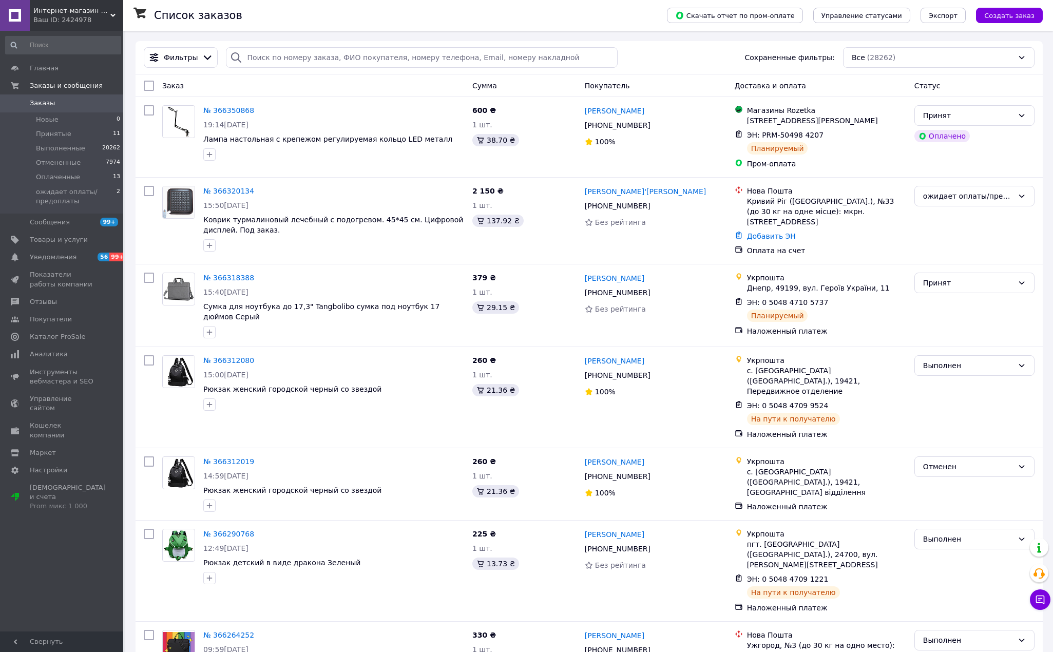
click at [53, 100] on span "Заказы" at bounding box center [62, 103] width 65 height 9
click at [63, 237] on span "Товары и услуги" at bounding box center [59, 239] width 58 height 9
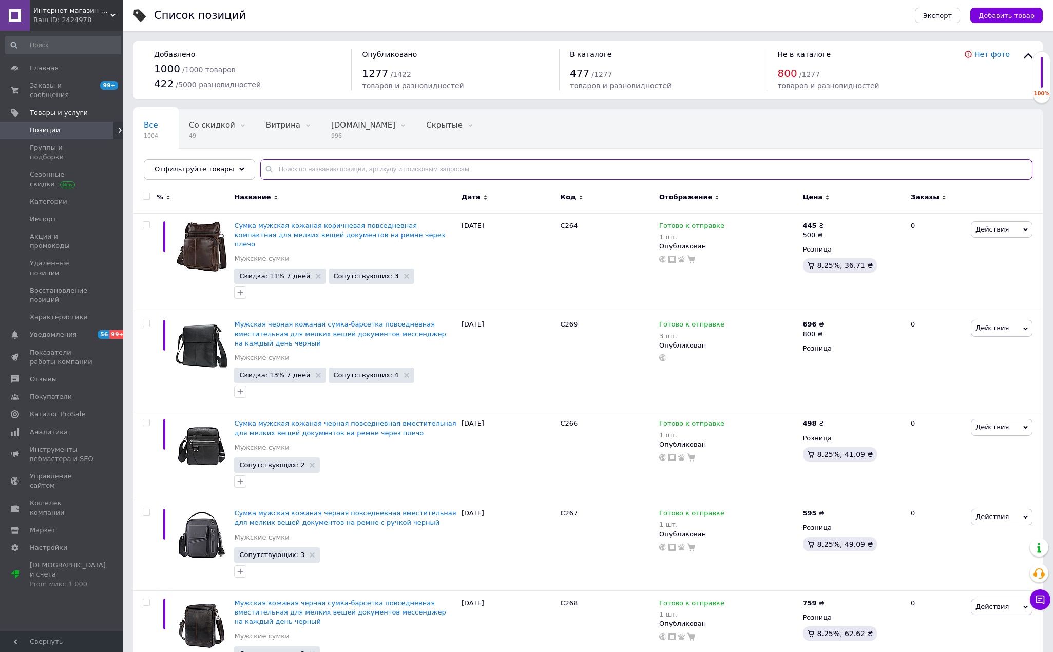
click at [304, 166] on input "text" at bounding box center [646, 169] width 772 height 21
paste input "С392"
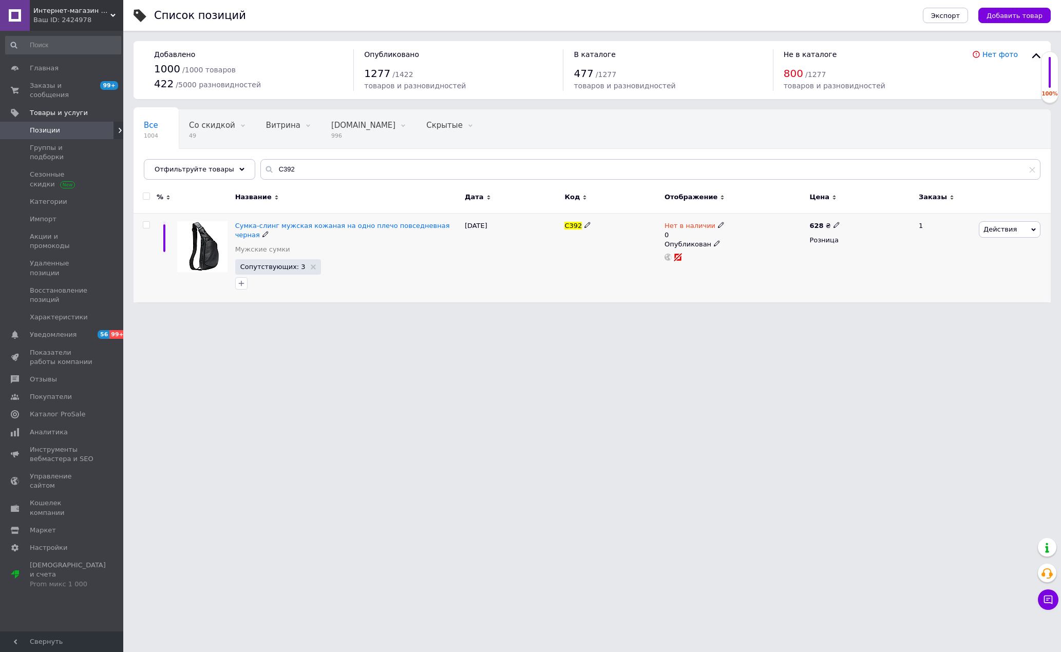
click at [1023, 231] on span "Действия" at bounding box center [1010, 229] width 62 height 16
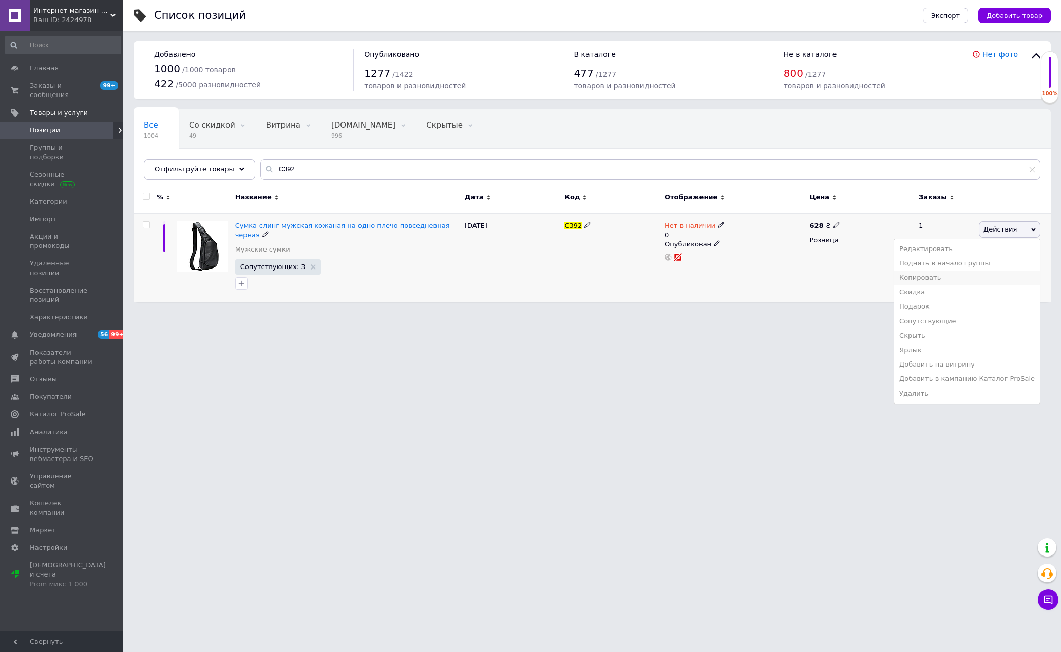
click at [969, 282] on li "Копировать" at bounding box center [967, 278] width 146 height 14
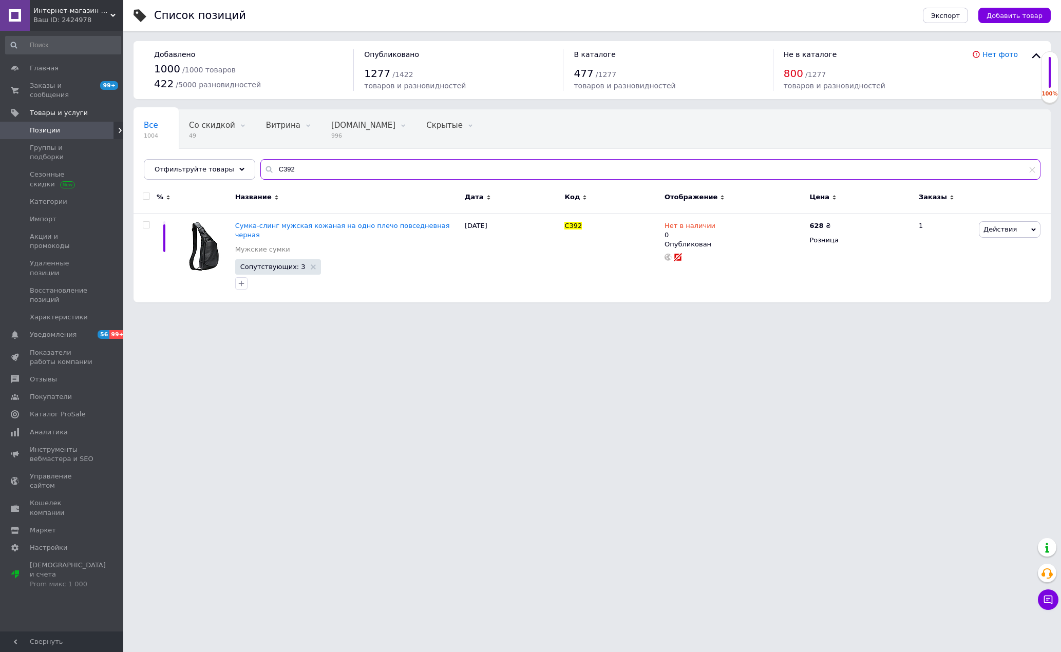
drag, startPoint x: 278, startPoint y: 176, endPoint x: 258, endPoint y: 177, distance: 20.1
click at [260, 177] on input "С392" at bounding box center [650, 169] width 780 height 21
paste input "21511"
type input "21511"
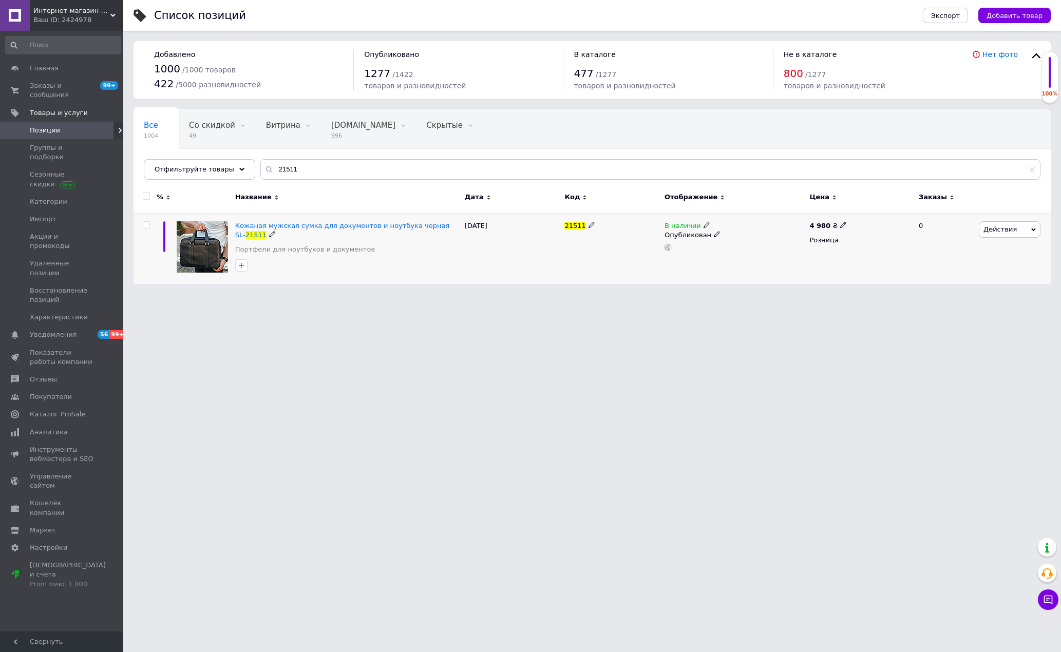
click at [984, 226] on span "Действия" at bounding box center [999, 229] width 33 height 8
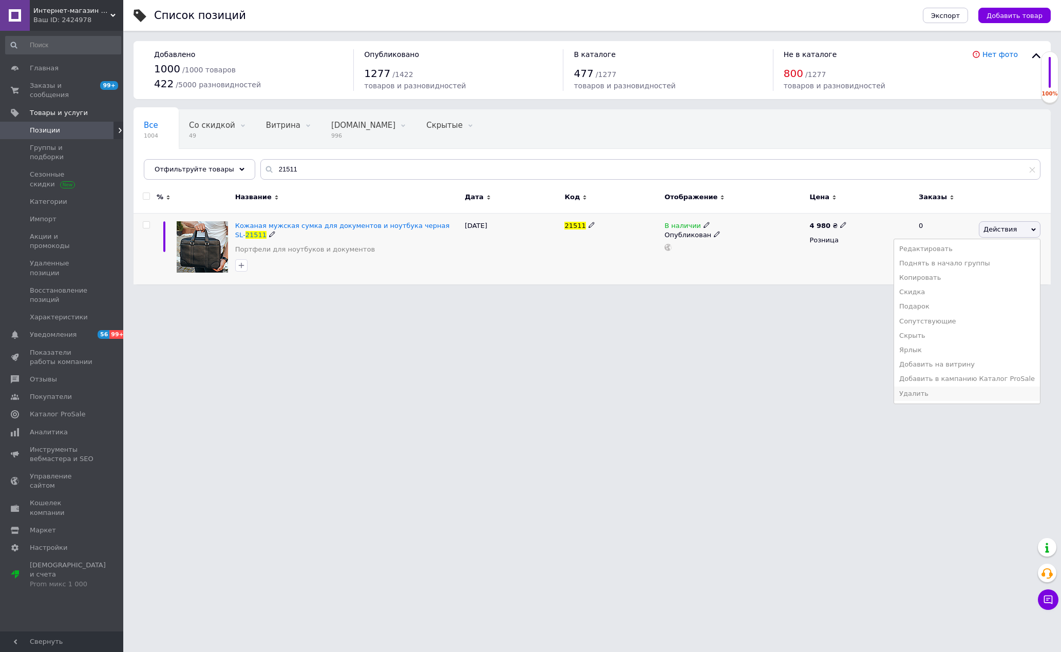
click at [957, 389] on li "Удалить" at bounding box center [967, 394] width 146 height 14
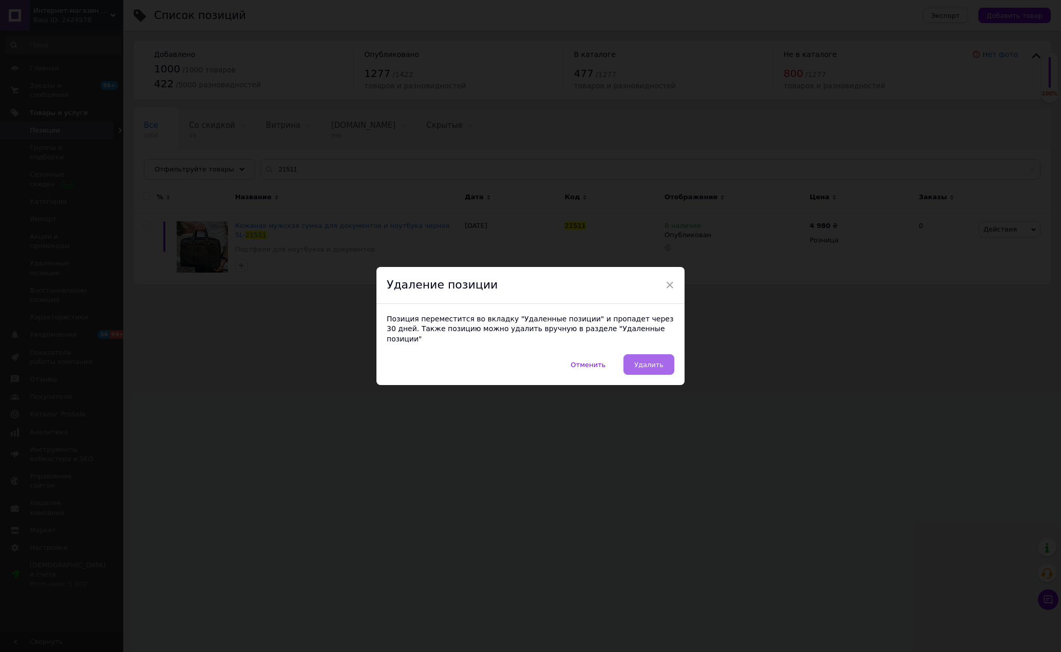
click at [651, 361] on span "Удалить" at bounding box center [648, 365] width 29 height 8
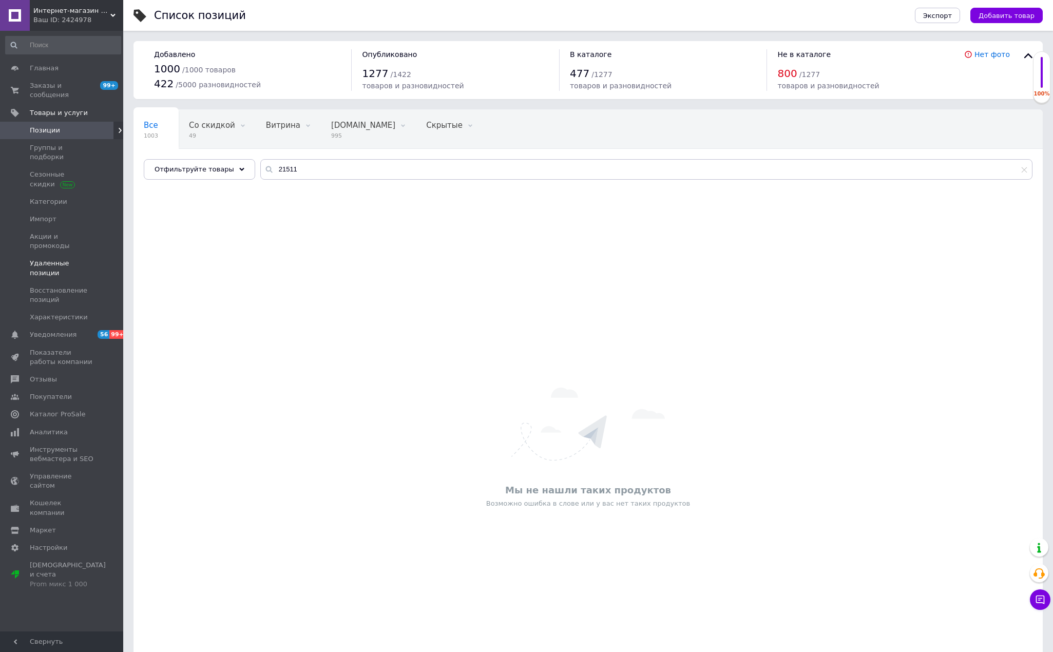
click at [85, 259] on span "Удаленные позиции" at bounding box center [62, 268] width 65 height 18
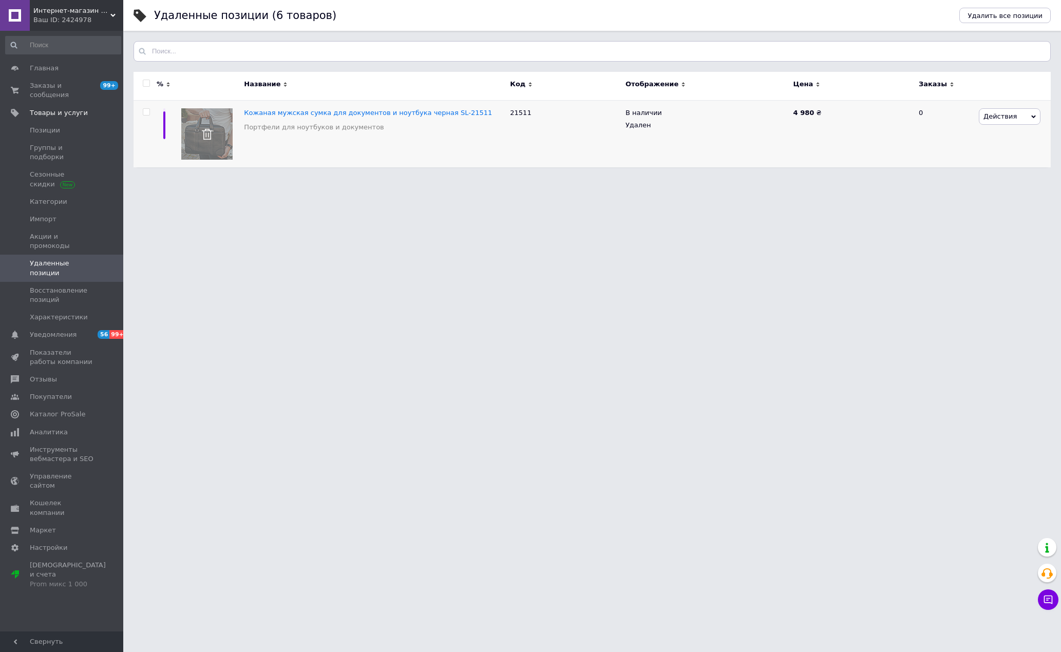
click at [1007, 117] on span "Действия" at bounding box center [999, 116] width 33 height 8
click at [1010, 153] on li "Удалить" at bounding box center [1009, 150] width 61 height 14
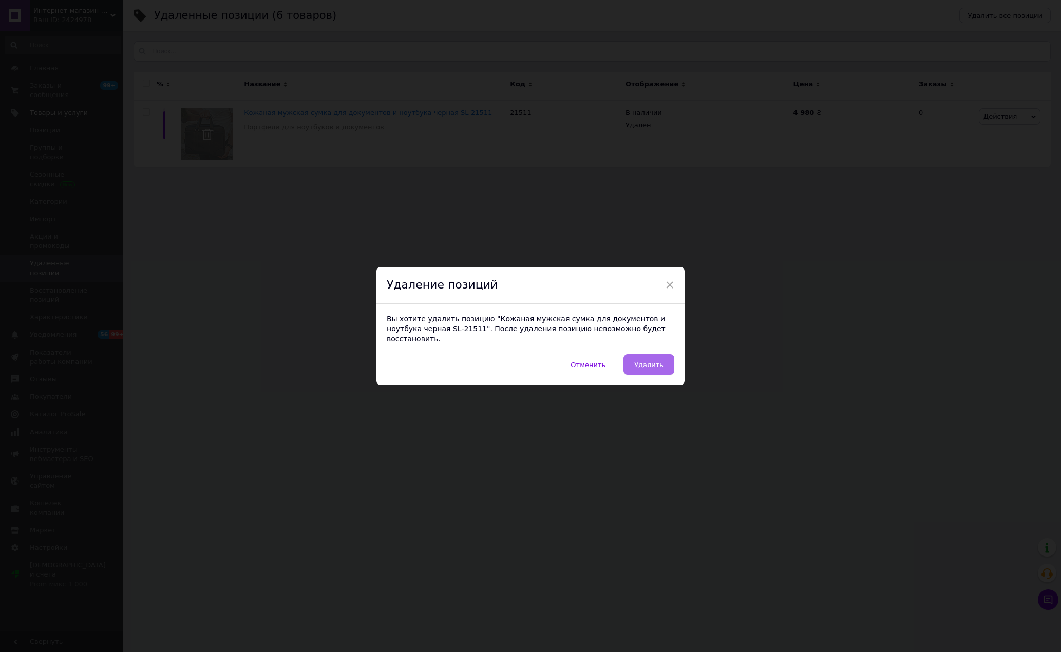
click at [658, 354] on button "Удалить" at bounding box center [648, 364] width 51 height 21
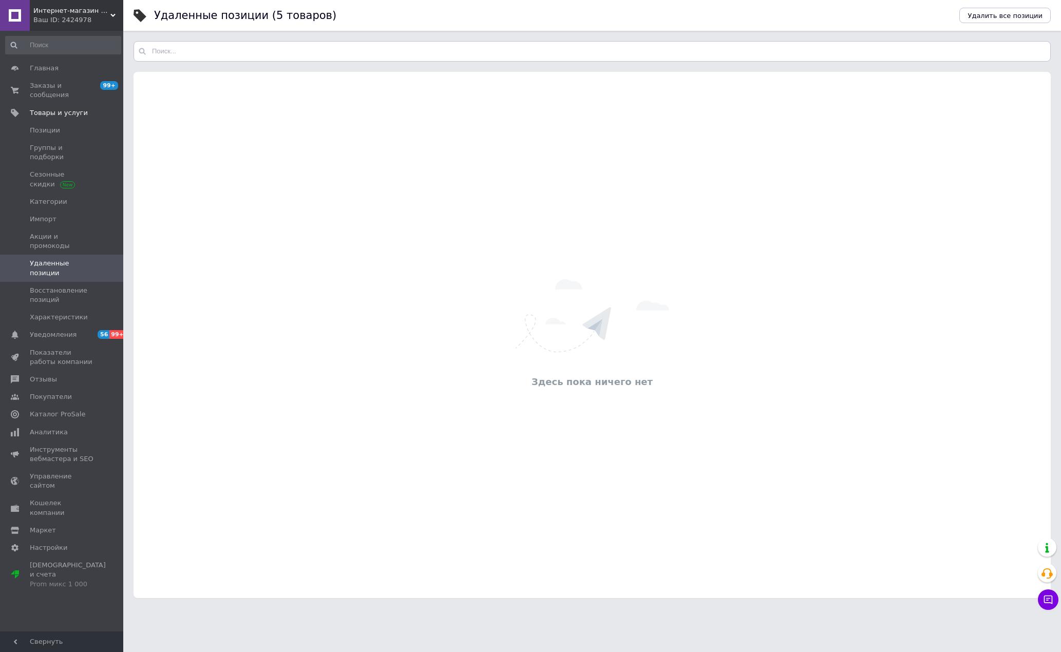
click at [39, 259] on span "Удаленные позиции" at bounding box center [62, 268] width 65 height 18
click at [44, 126] on span "Позиции" at bounding box center [45, 130] width 30 height 9
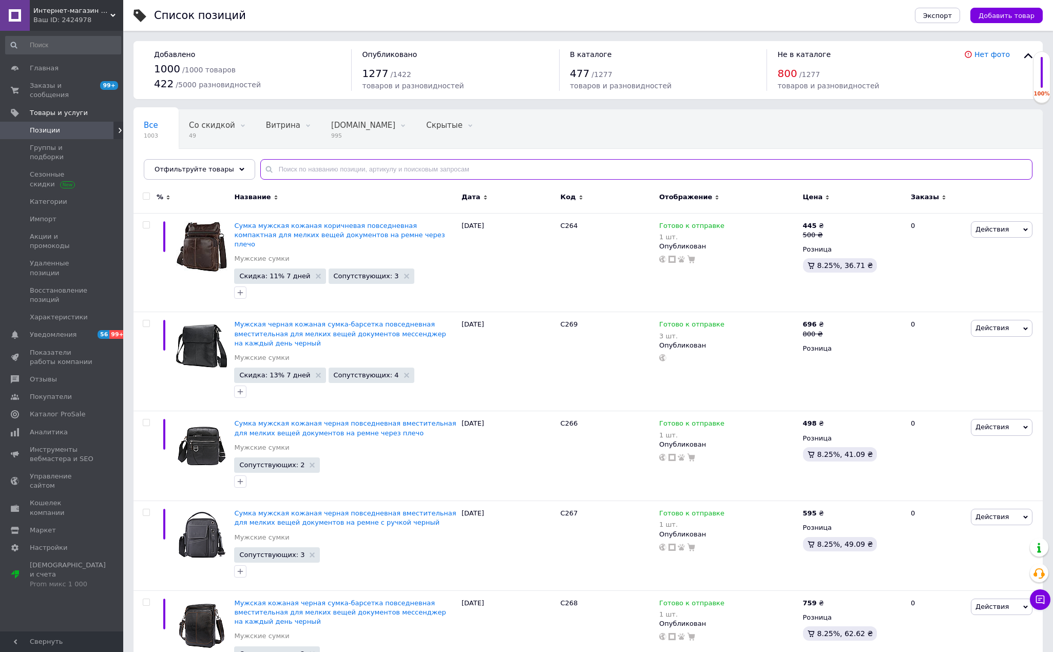
click at [303, 173] on input "text" at bounding box center [646, 169] width 772 height 21
type input "392"
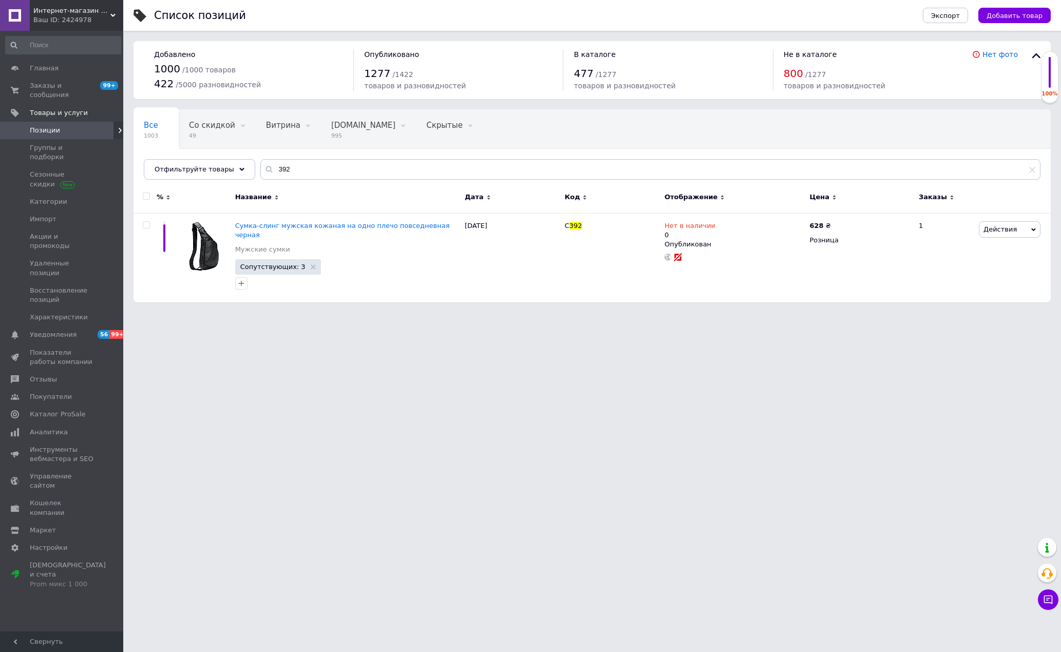
click at [735, 313] on html "Интернет-магазин "Букин" Ваш ID: 2424978 Сайт Интернет-магазин "Букин" Кабинет …" at bounding box center [530, 156] width 1061 height 313
click at [49, 126] on span "Позиции" at bounding box center [45, 130] width 30 height 9
click at [42, 83] on span "Заказы и сообщения" at bounding box center [62, 90] width 65 height 18
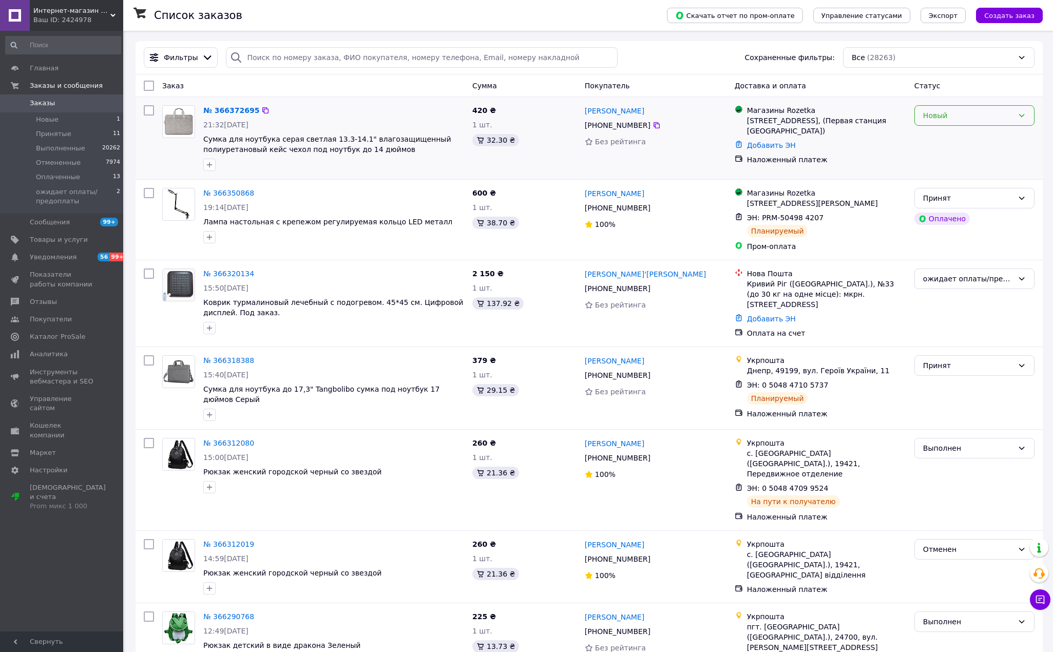
click at [947, 116] on div "Новый" at bounding box center [968, 115] width 90 height 11
click at [943, 138] on li "Принят" at bounding box center [974, 138] width 119 height 18
click at [227, 111] on link "№ 366372695" at bounding box center [228, 110] width 51 height 8
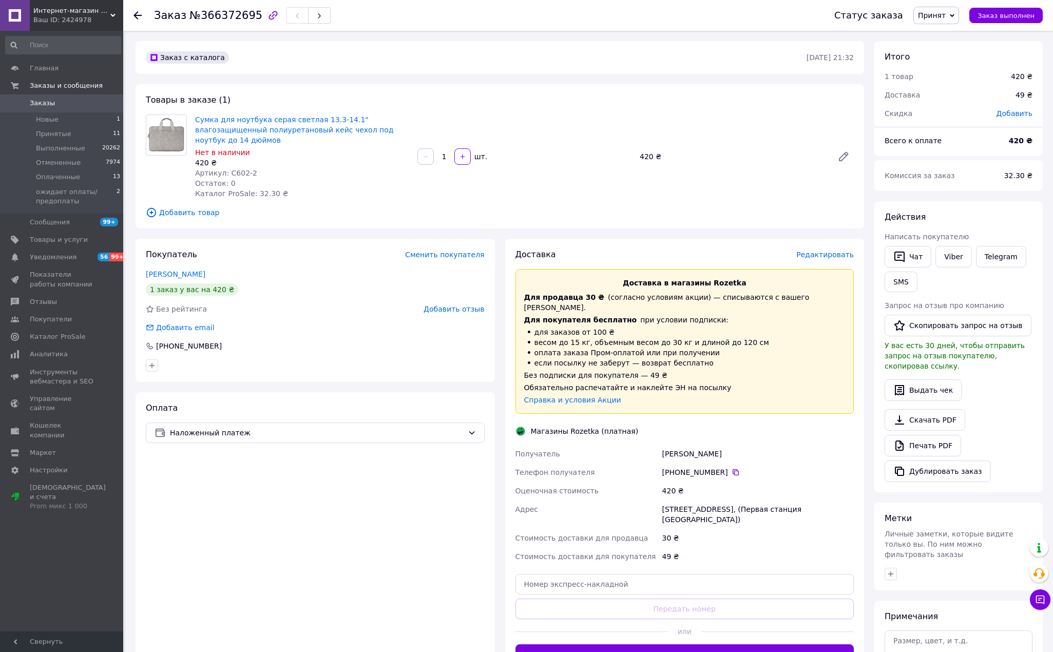
click at [832, 251] on span "Редактировать" at bounding box center [825, 255] width 58 height 8
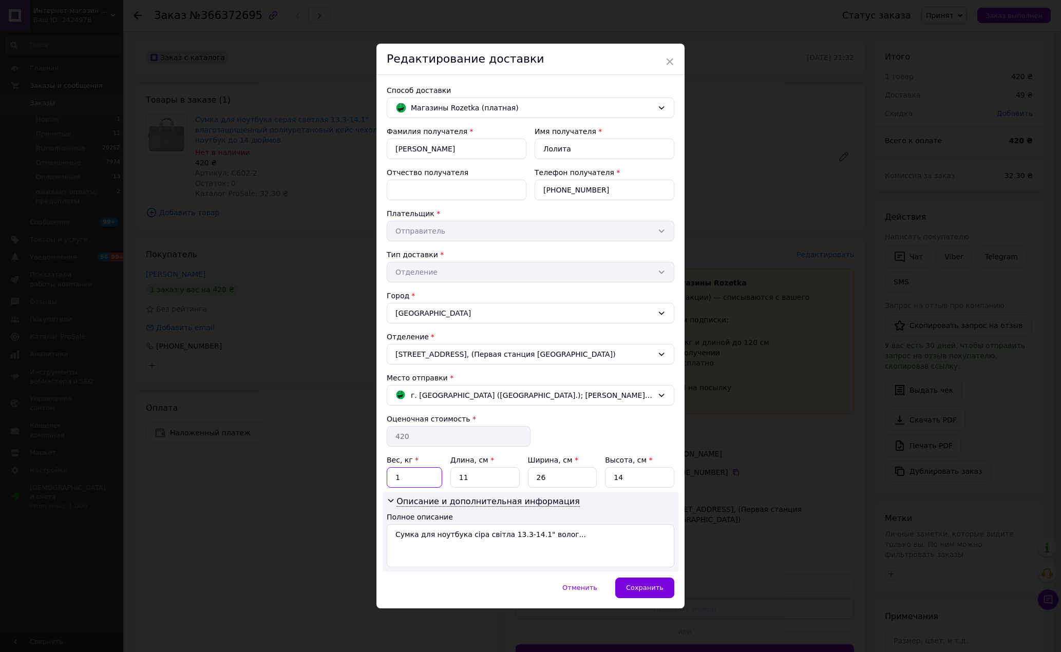
drag, startPoint x: 401, startPoint y: 480, endPoint x: 389, endPoint y: 480, distance: 11.8
click at [389, 480] on input "1" at bounding box center [414, 477] width 55 height 21
type input "0.4"
drag, startPoint x: 460, startPoint y: 480, endPoint x: 443, endPoint y: 483, distance: 17.1
click at [443, 483] on div "Вес, кг * 0.4 Длина, см * 11 Ширина, см * 26 Высота, см * 14" at bounding box center [531, 471] width 288 height 33
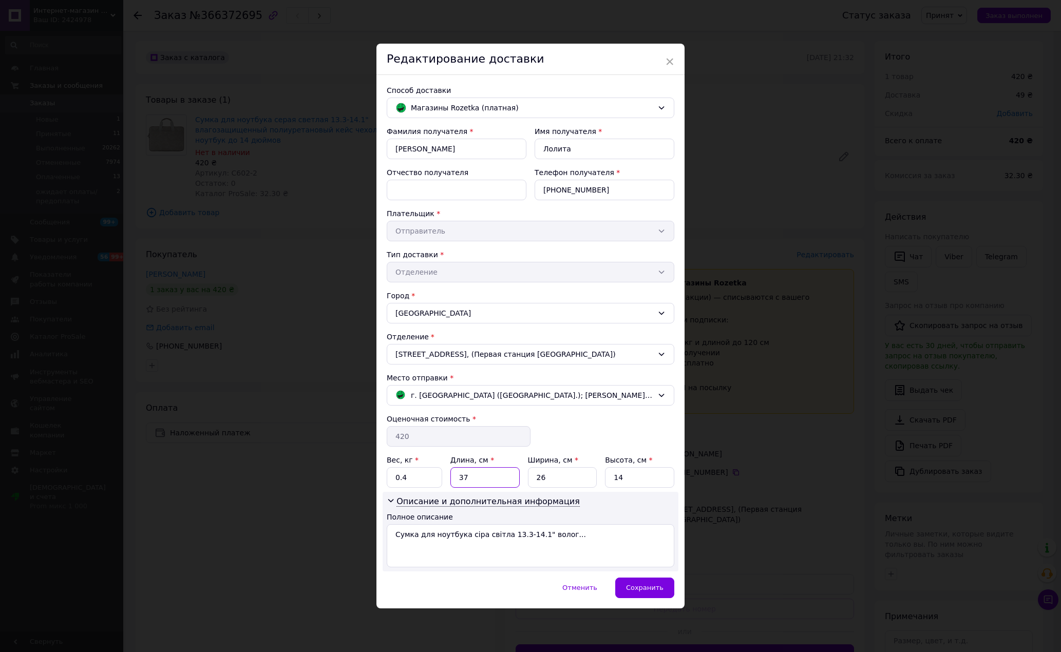
type input "37"
drag, startPoint x: 547, startPoint y: 480, endPoint x: 539, endPoint y: 483, distance: 9.3
click at [539, 483] on input "26" at bounding box center [562, 477] width 69 height 21
type input "28"
drag, startPoint x: 628, startPoint y: 477, endPoint x: 606, endPoint y: 483, distance: 22.9
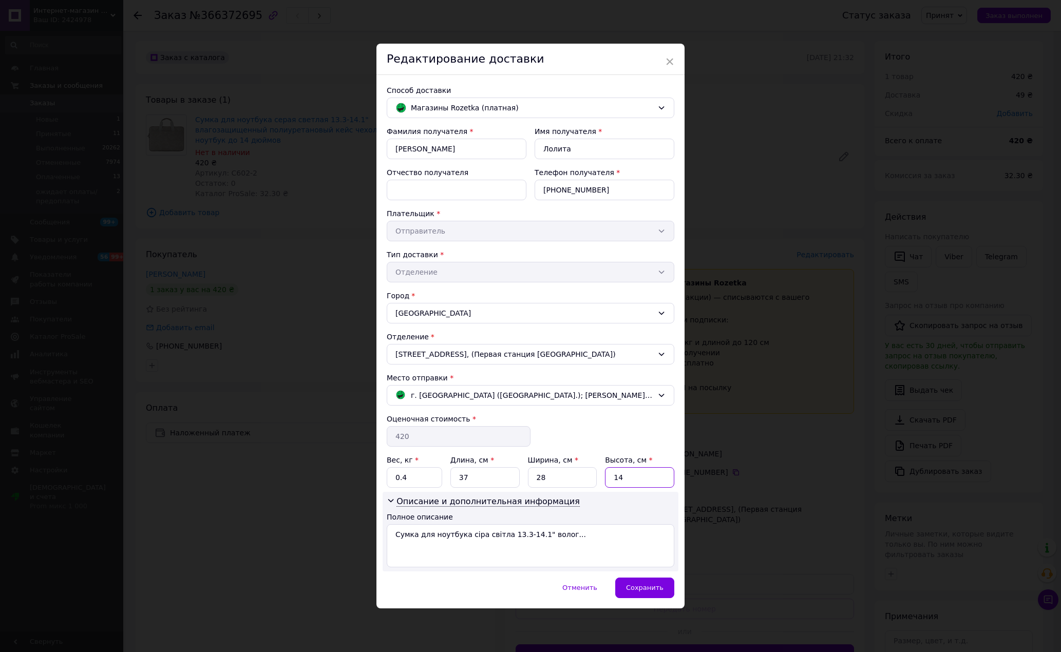
click at [606, 483] on input "14" at bounding box center [639, 477] width 69 height 21
type input "4"
click at [597, 485] on div "Вес, кг * 0.4 Длина, см * 37 Ширина, см * 28 Высота, см * 4" at bounding box center [531, 471] width 288 height 33
click at [645, 586] on span "Сохранить" at bounding box center [644, 588] width 37 height 8
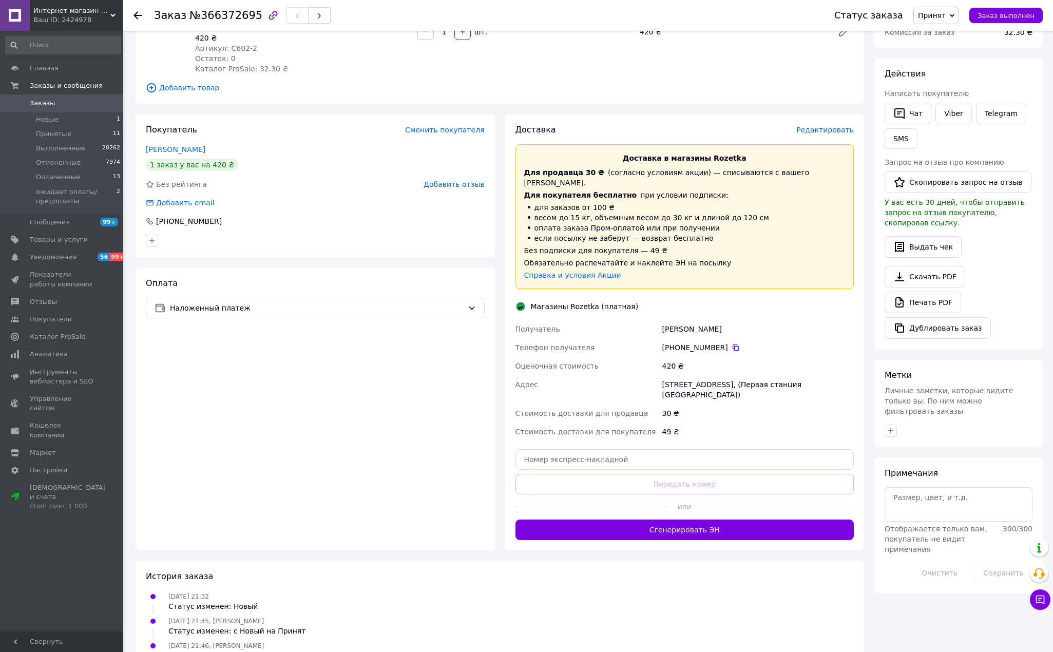
scroll to position [144, 0]
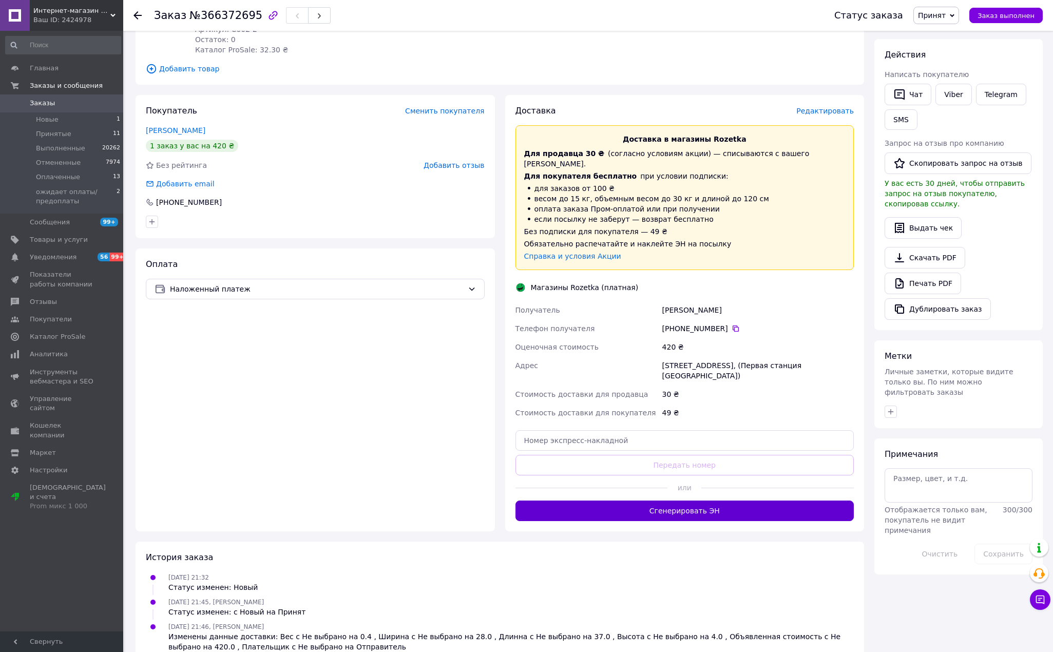
click at [722, 501] on button "Сгенерировать ЭН" at bounding box center [685, 511] width 339 height 21
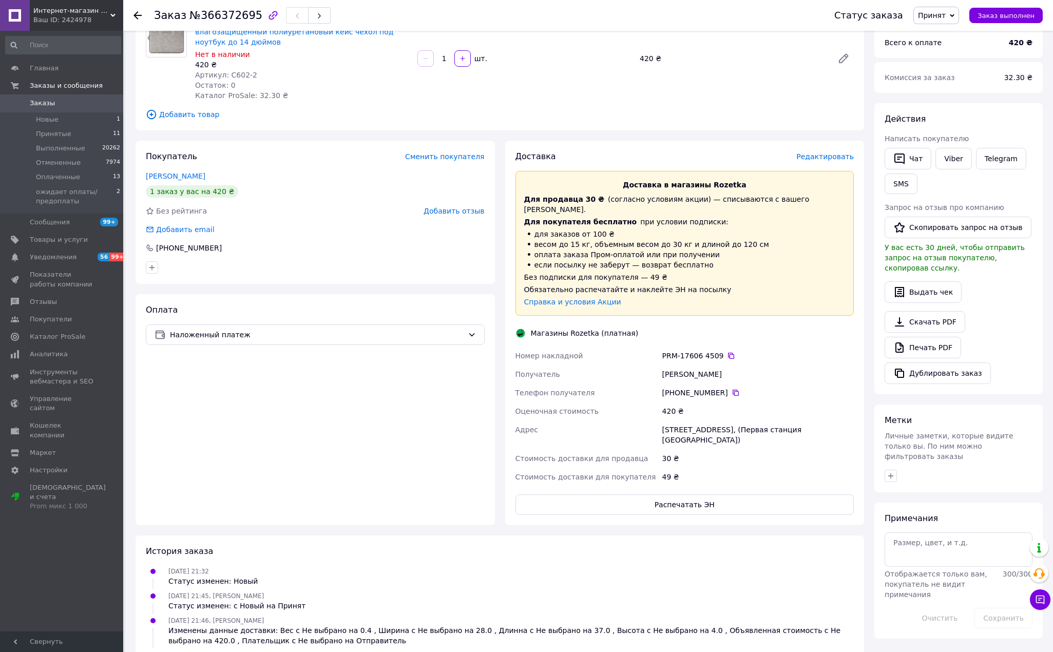
scroll to position [137, 0]
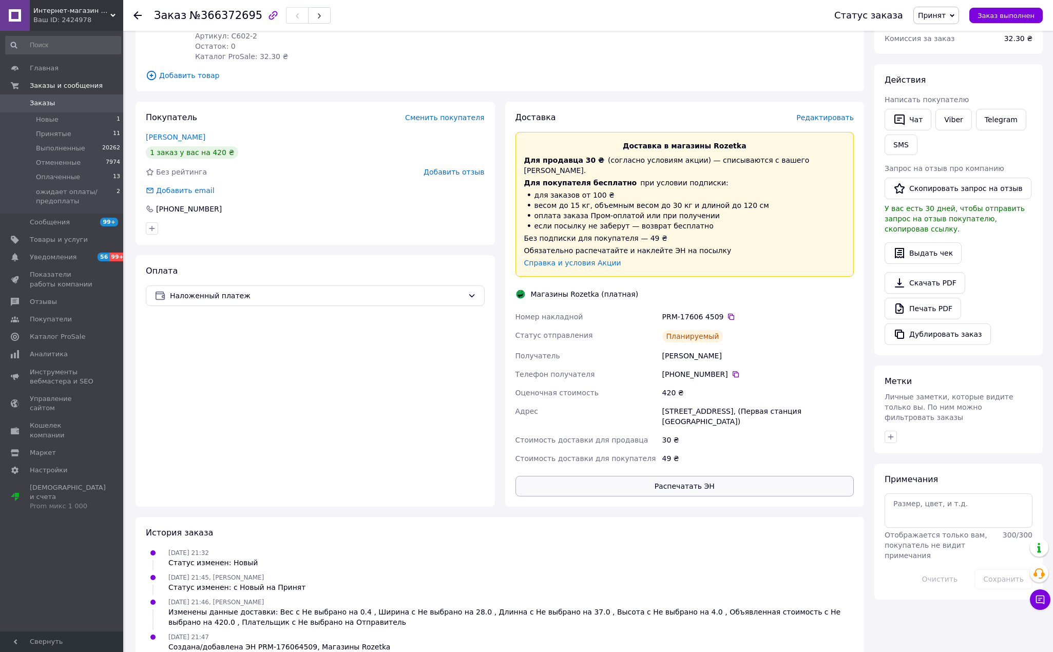
click at [732, 476] on button "Распечатать ЭН" at bounding box center [685, 486] width 339 height 21
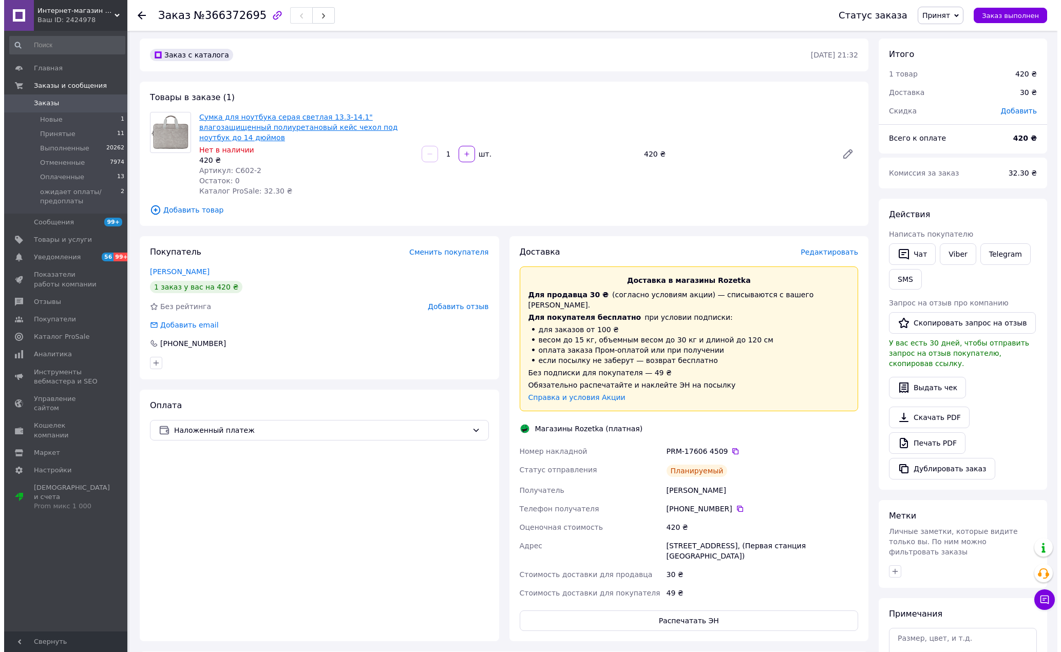
scroll to position [0, 0]
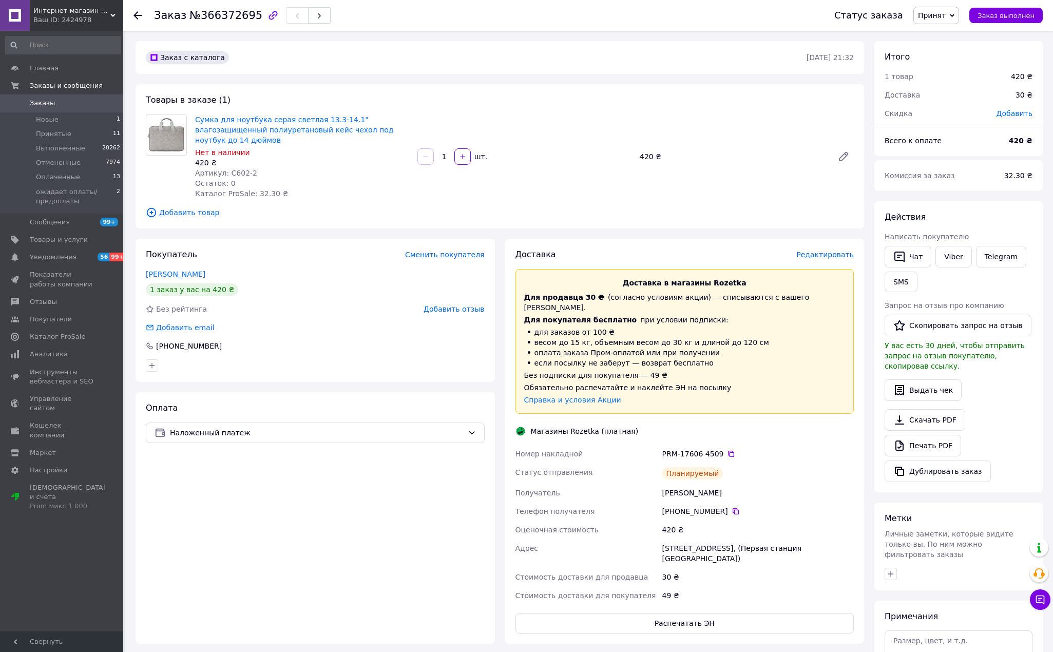
click at [47, 103] on span "Заказы" at bounding box center [42, 103] width 25 height 9
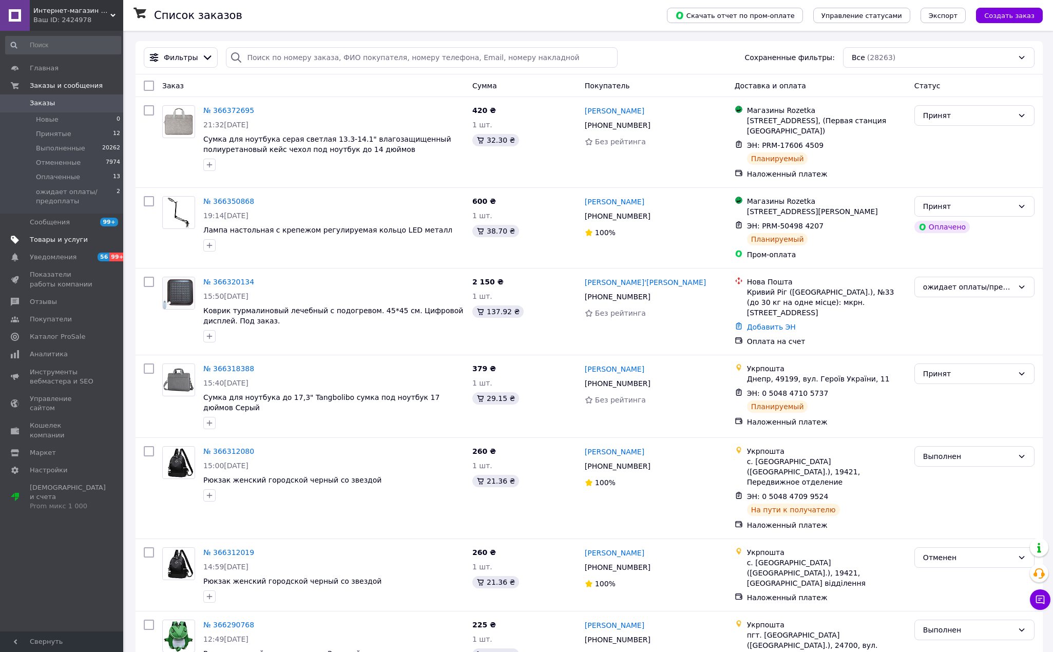
click at [55, 240] on span "Товары и услуги" at bounding box center [59, 239] width 58 height 9
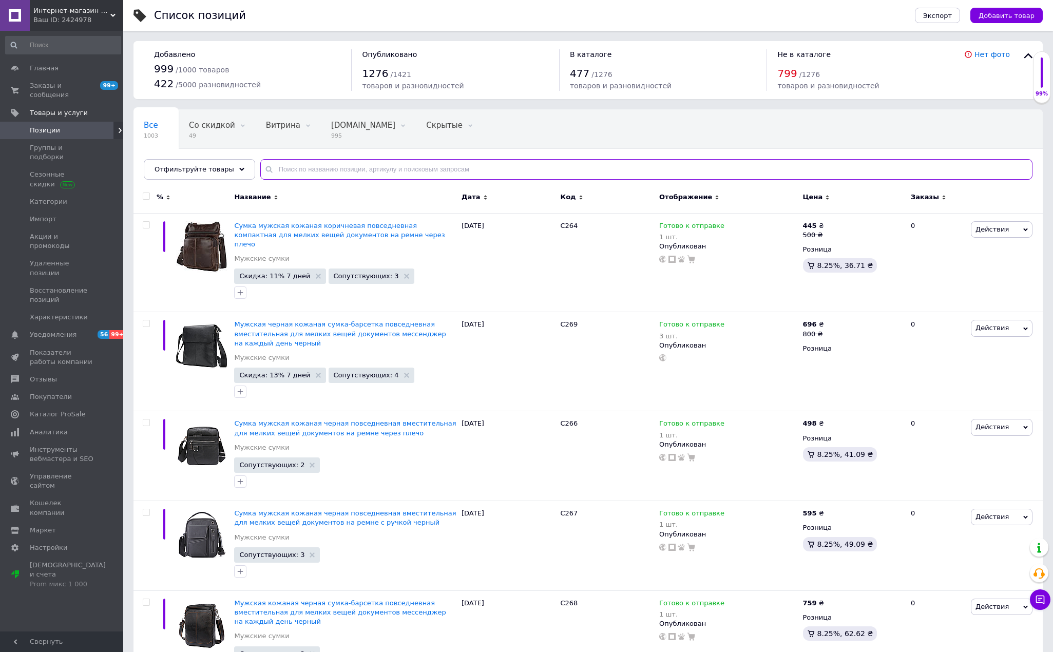
click at [329, 171] on input "text" at bounding box center [646, 169] width 772 height 21
type input "392"
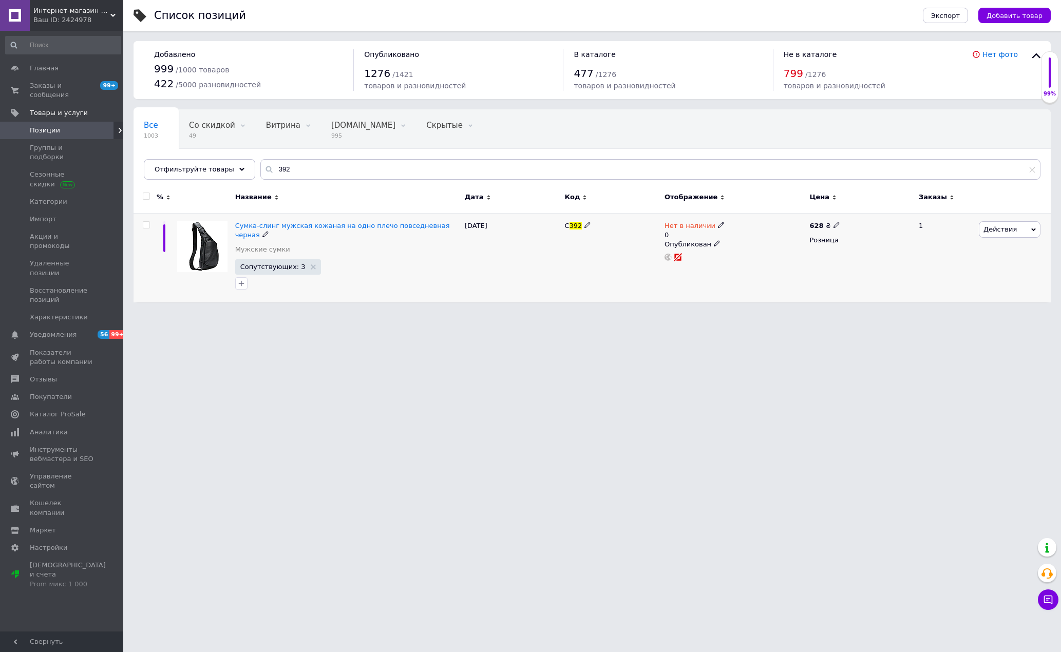
click at [992, 233] on span "Действия" at bounding box center [999, 229] width 33 height 8
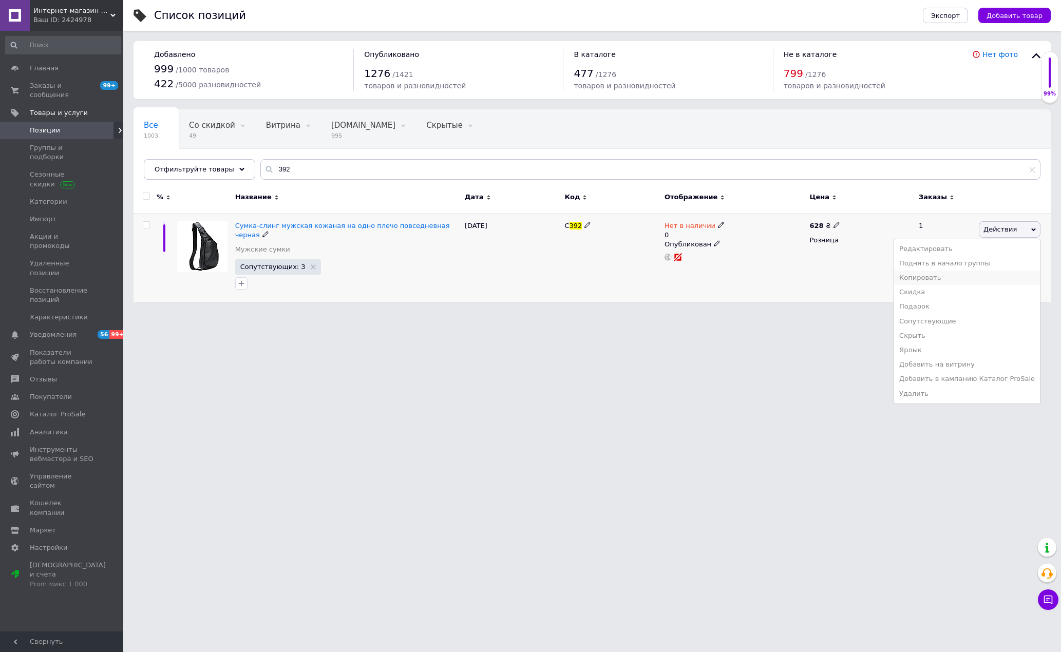
click at [974, 279] on li "Копировать" at bounding box center [967, 278] width 146 height 14
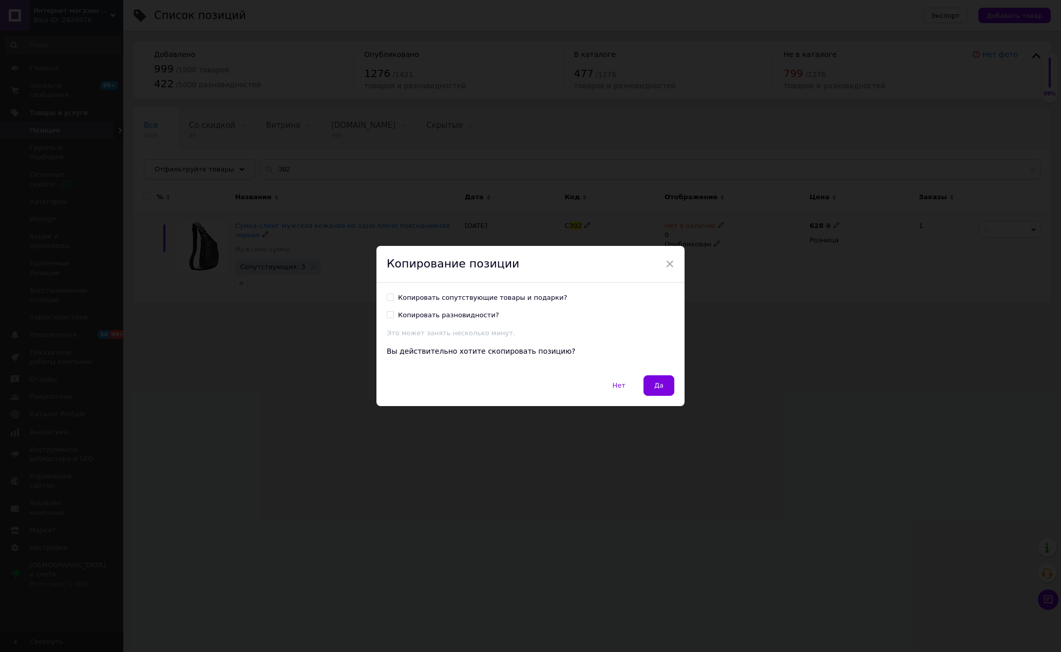
click at [388, 297] on input "Копировать сопутствующие товары и подарки?" at bounding box center [390, 297] width 7 height 7
checkbox input "true"
click at [664, 388] on button "Да" at bounding box center [658, 385] width 31 height 21
